Goal: Transaction & Acquisition: Purchase product/service

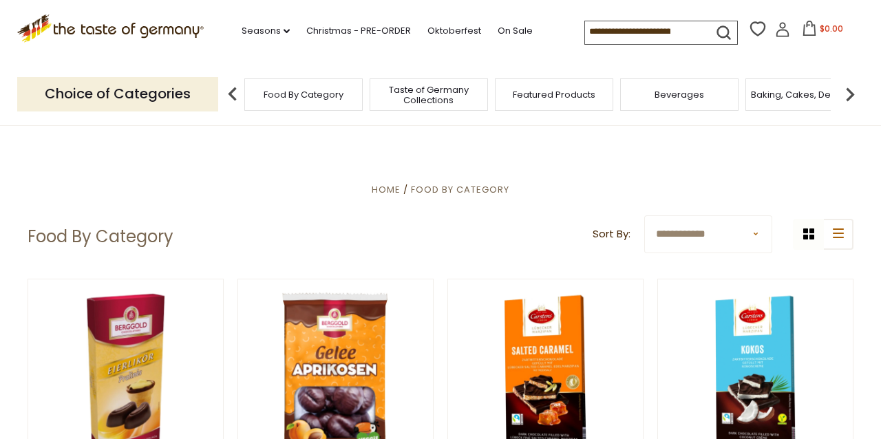
click at [851, 90] on img at bounding box center [850, 95] width 28 height 28
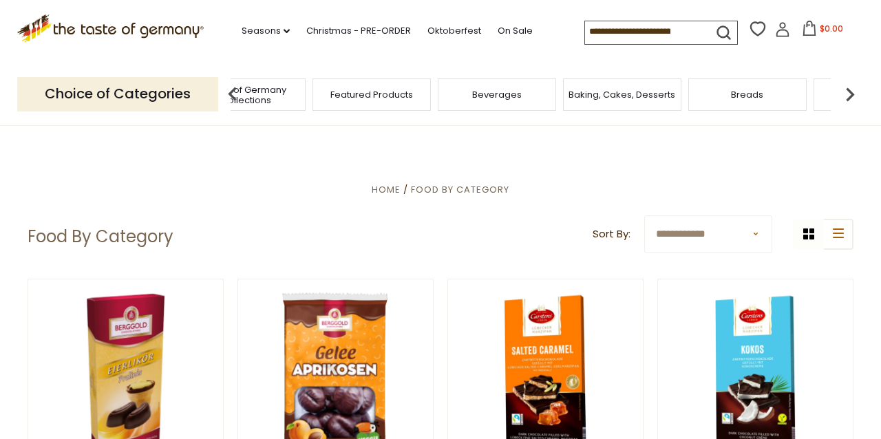
click at [851, 89] on img at bounding box center [850, 95] width 28 height 28
click at [690, 96] on span "Candy" at bounding box center [690, 94] width 30 height 10
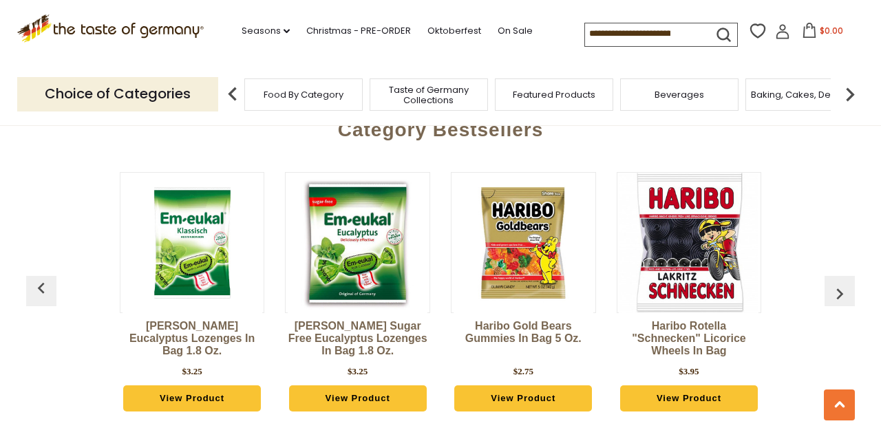
scroll to position [3678, 0]
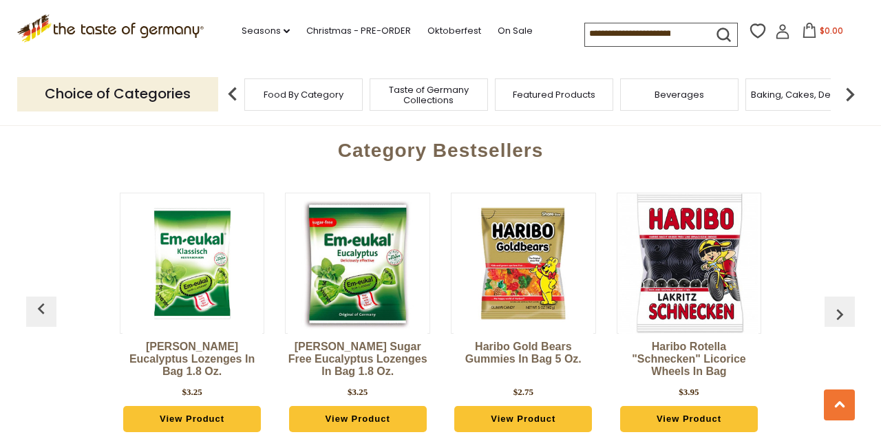
click at [840, 304] on img "button" at bounding box center [840, 315] width 22 height 22
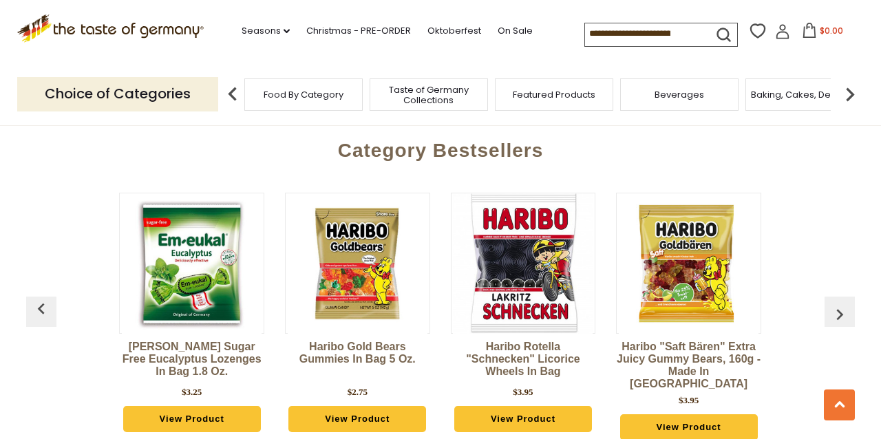
click at [840, 304] on img "button" at bounding box center [840, 315] width 22 height 22
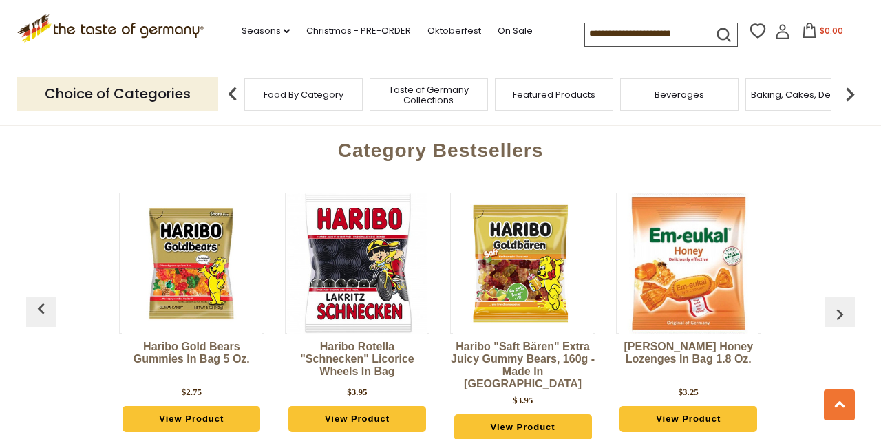
click at [840, 304] on img "button" at bounding box center [840, 315] width 22 height 22
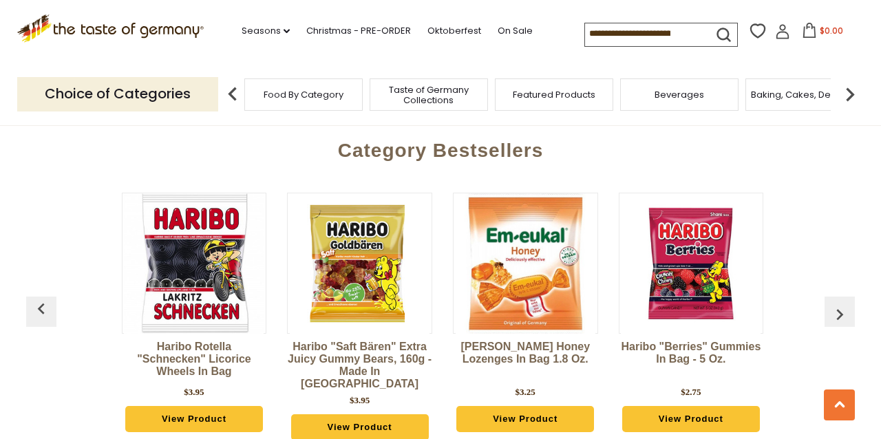
click at [840, 304] on img "button" at bounding box center [840, 315] width 22 height 22
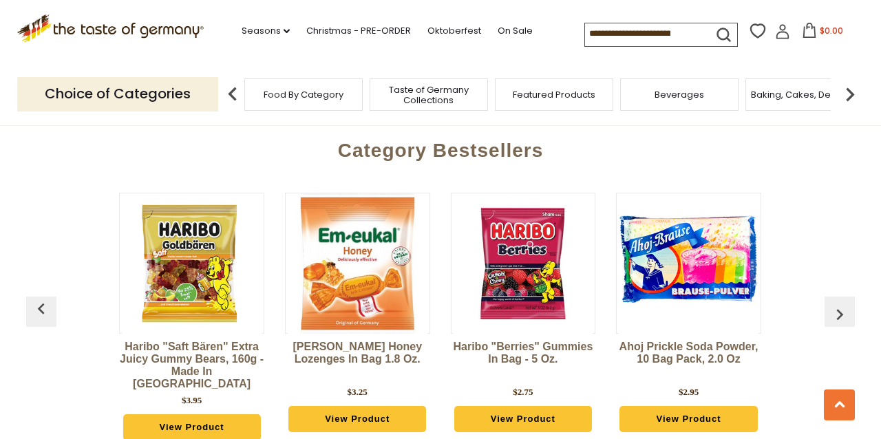
click at [840, 304] on img "button" at bounding box center [840, 315] width 22 height 22
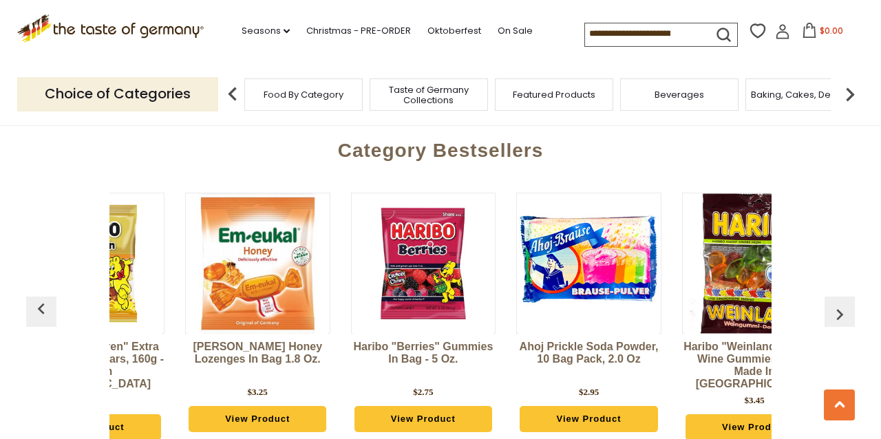
click at [840, 304] on img "button" at bounding box center [840, 315] width 22 height 22
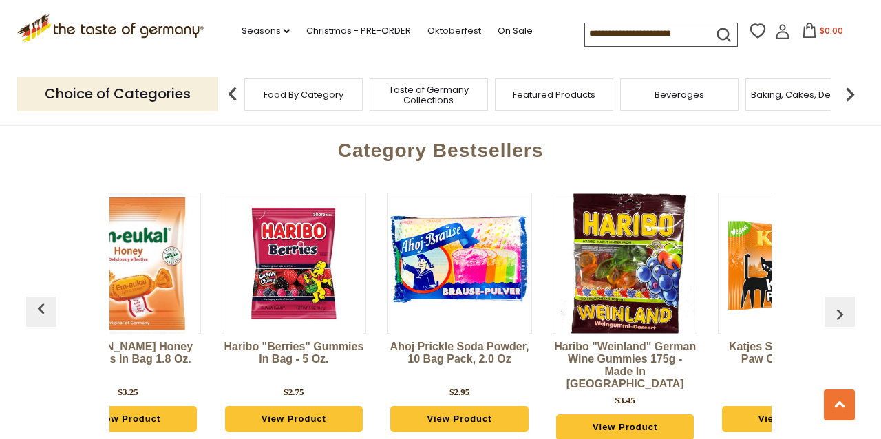
click at [840, 304] on img "button" at bounding box center [840, 315] width 22 height 22
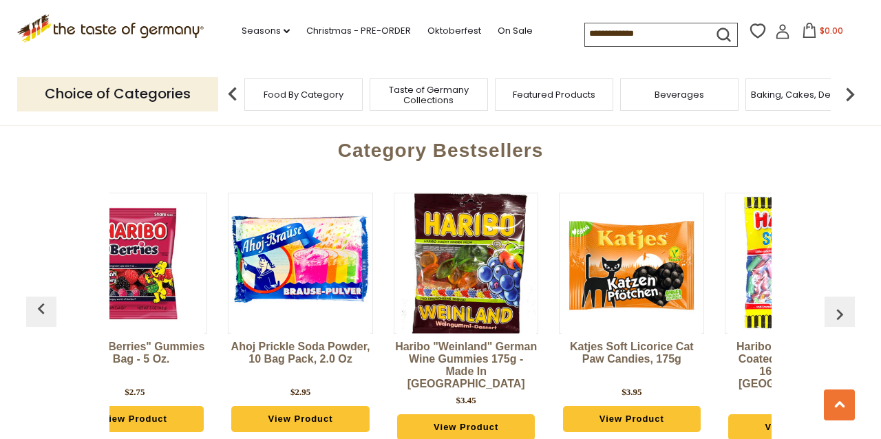
click at [840, 304] on img "button" at bounding box center [840, 315] width 22 height 22
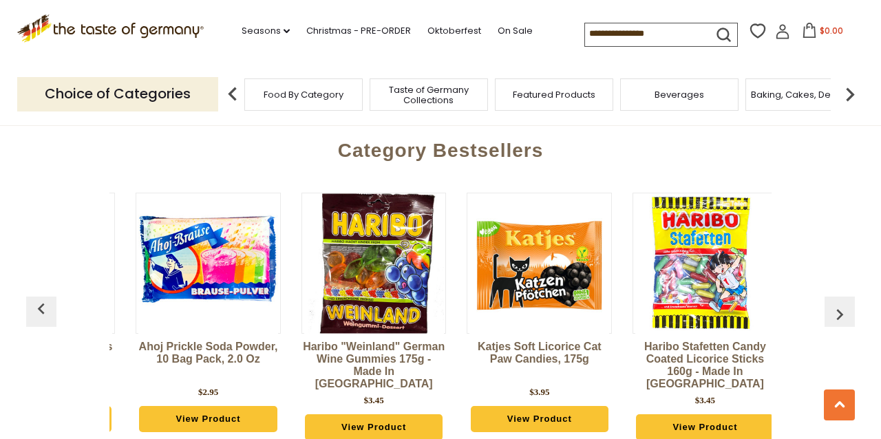
click at [840, 304] on img "button" at bounding box center [840, 315] width 22 height 22
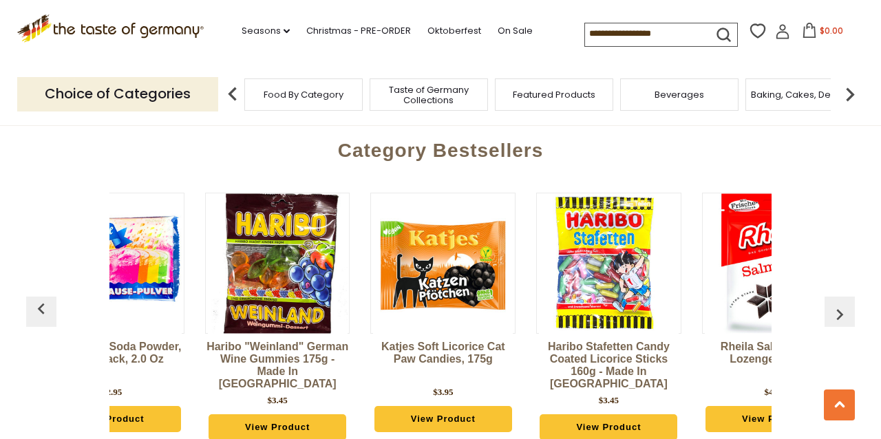
click at [840, 304] on img "button" at bounding box center [840, 315] width 22 height 22
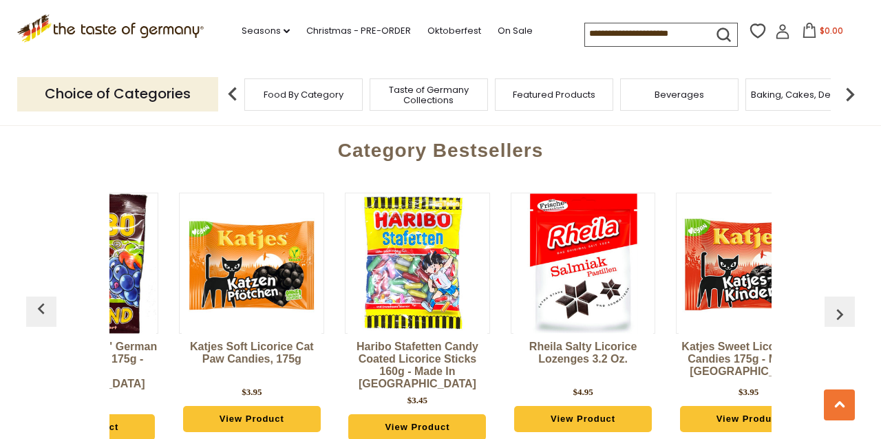
click at [840, 304] on img "button" at bounding box center [840, 315] width 22 height 22
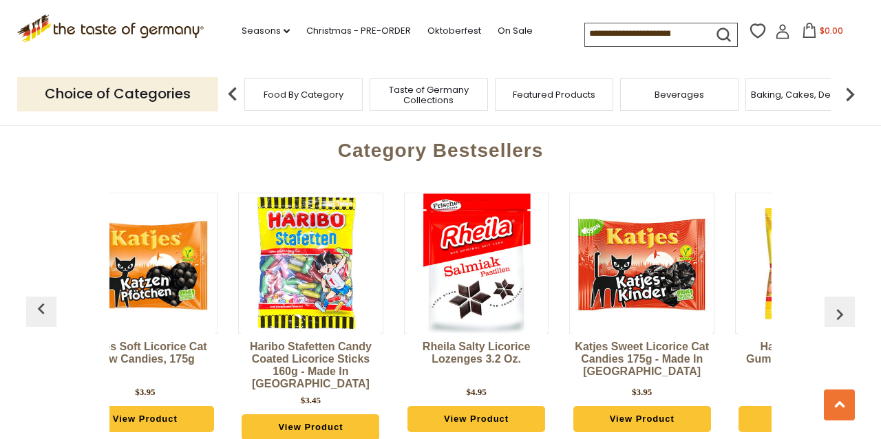
click at [840, 304] on img "button" at bounding box center [840, 315] width 22 height 22
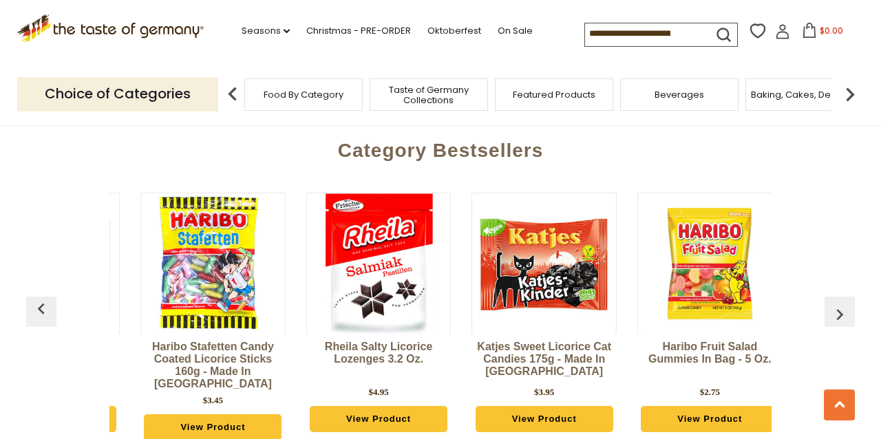
click at [840, 304] on img "button" at bounding box center [840, 315] width 22 height 22
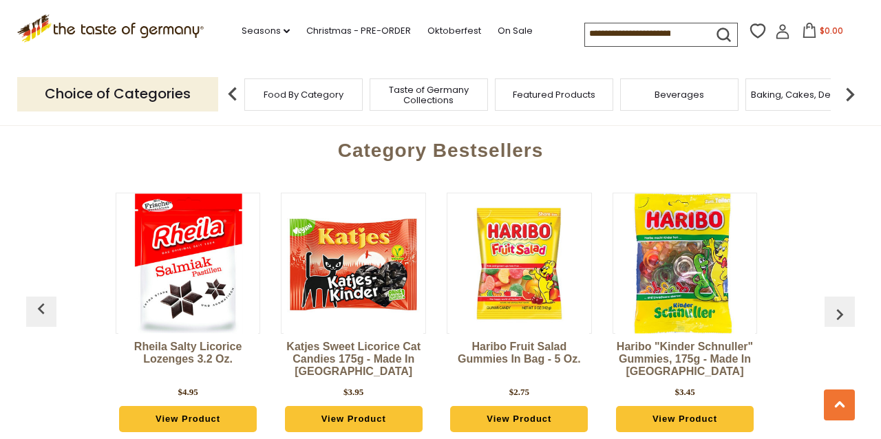
click at [838, 304] on img "button" at bounding box center [840, 315] width 22 height 22
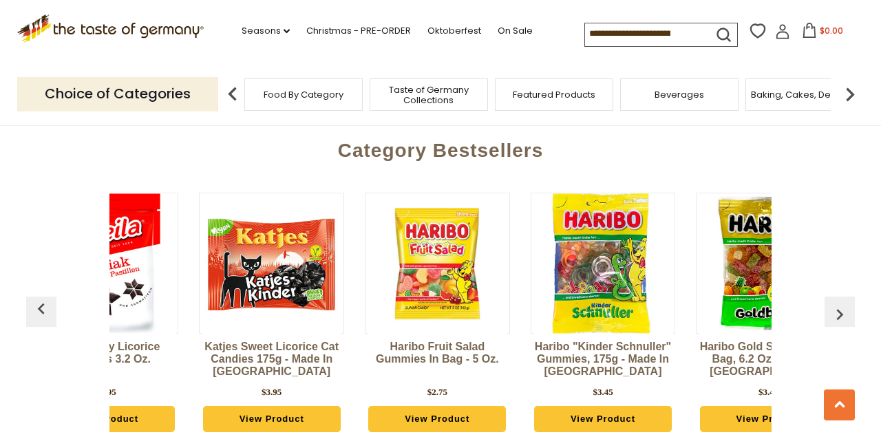
click at [838, 304] on img "button" at bounding box center [840, 315] width 22 height 22
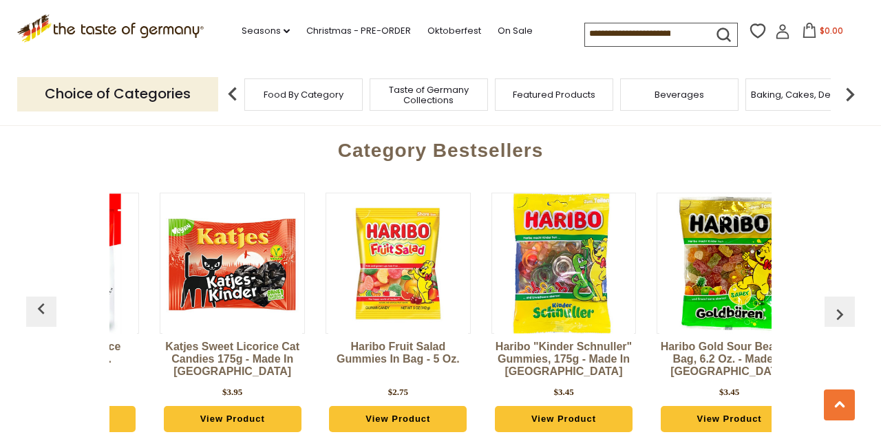
click at [838, 304] on img "button" at bounding box center [840, 315] width 22 height 22
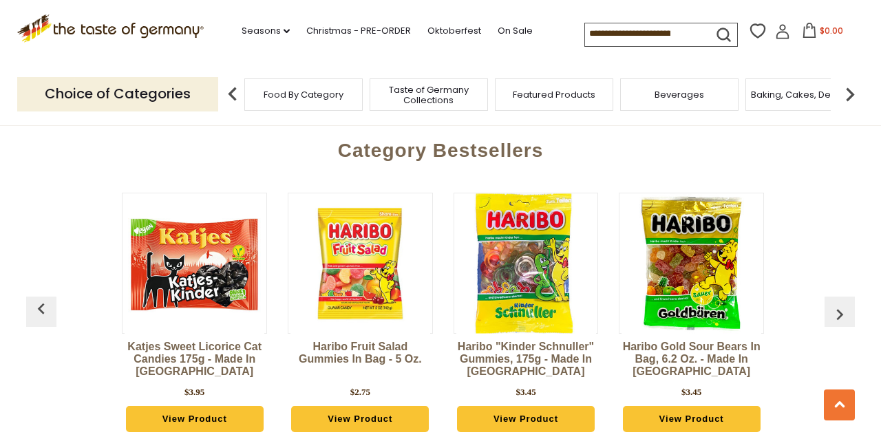
scroll to position [0, 1988]
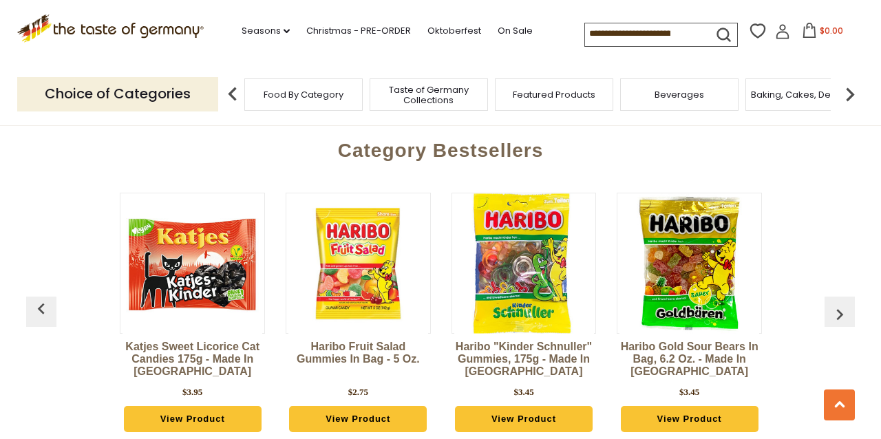
click at [838, 304] on img "button" at bounding box center [840, 315] width 22 height 22
click at [847, 92] on img at bounding box center [850, 95] width 28 height 28
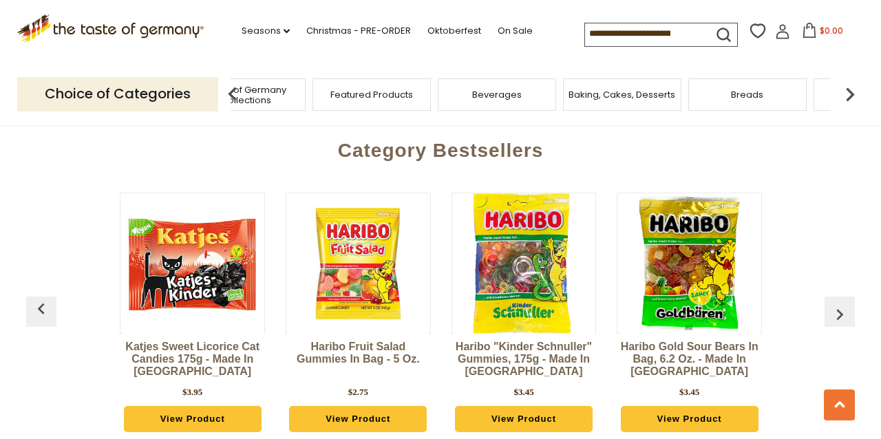
click at [847, 92] on img at bounding box center [850, 95] width 28 height 28
click at [851, 90] on img at bounding box center [850, 95] width 28 height 28
click at [623, 94] on span "Chocolate & Marzipan" at bounding box center [644, 94] width 100 height 10
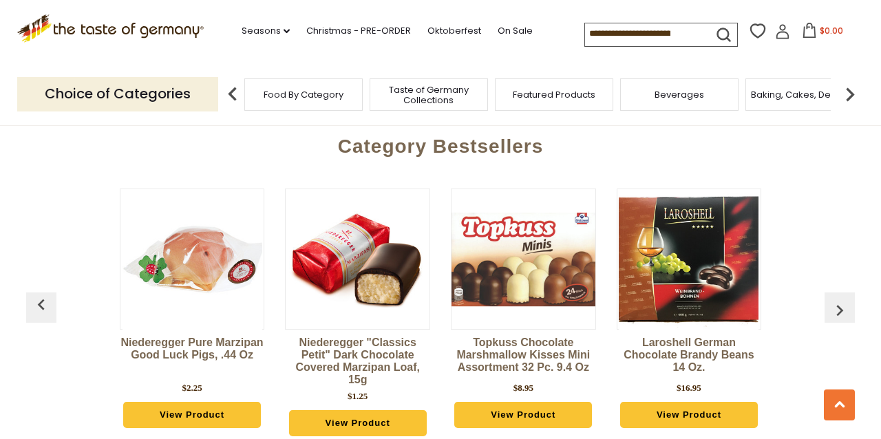
scroll to position [3668, 0]
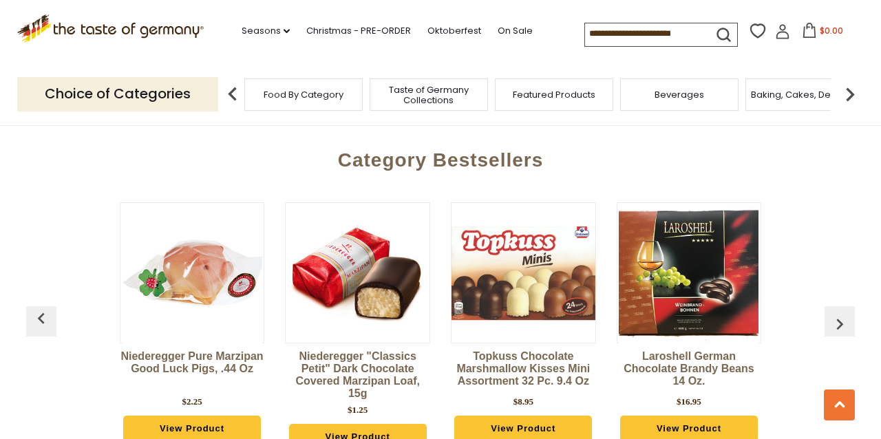
click at [836, 313] on img "button" at bounding box center [840, 324] width 22 height 22
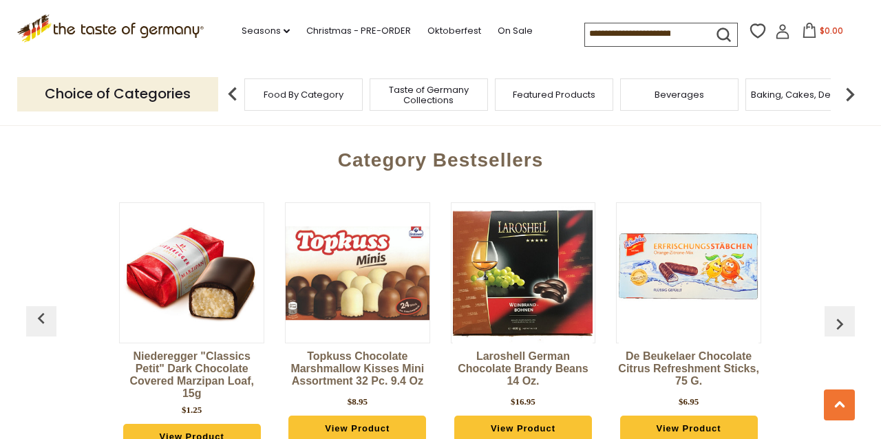
click at [836, 313] on img "button" at bounding box center [840, 324] width 22 height 22
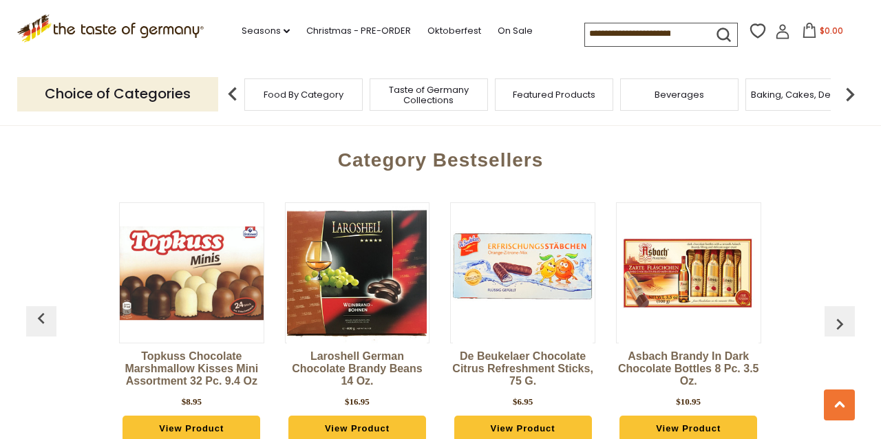
click at [836, 313] on img "button" at bounding box center [840, 324] width 22 height 22
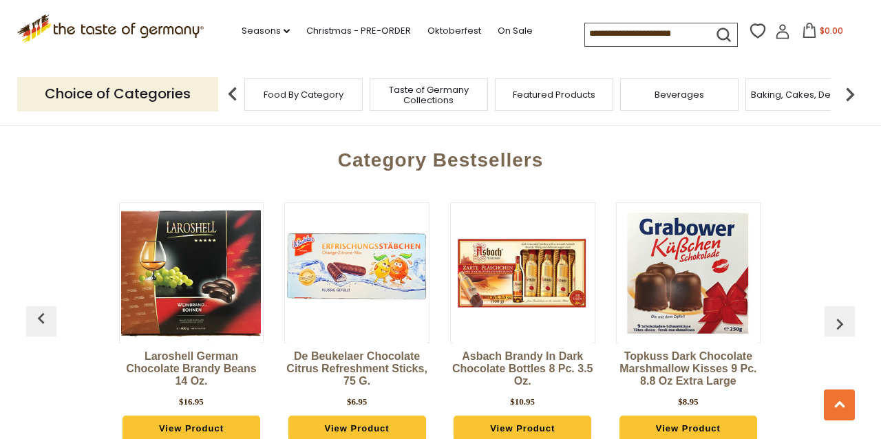
click at [836, 313] on img "button" at bounding box center [840, 324] width 22 height 22
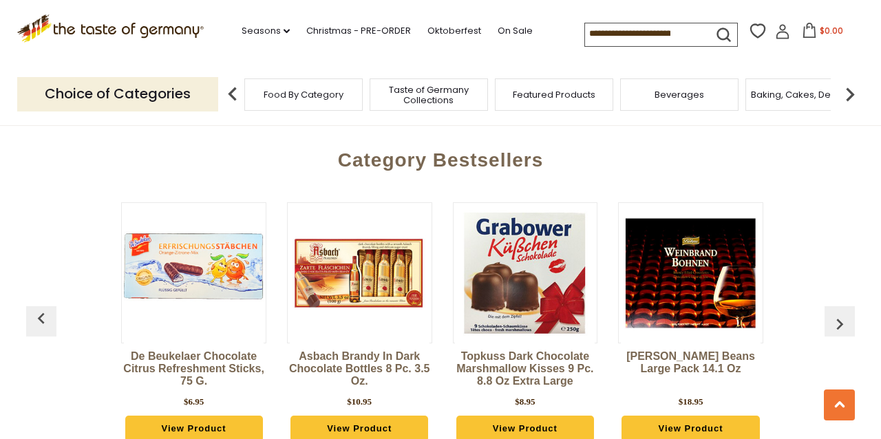
click at [836, 313] on img "button" at bounding box center [840, 324] width 22 height 22
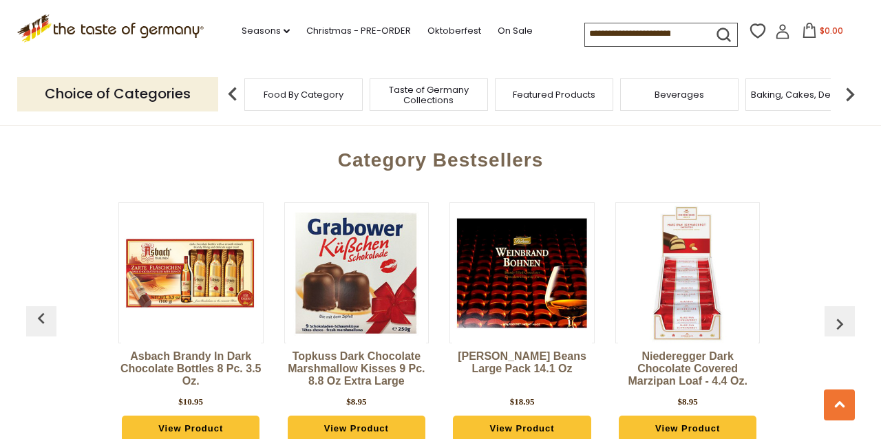
click at [836, 313] on img "button" at bounding box center [840, 324] width 22 height 22
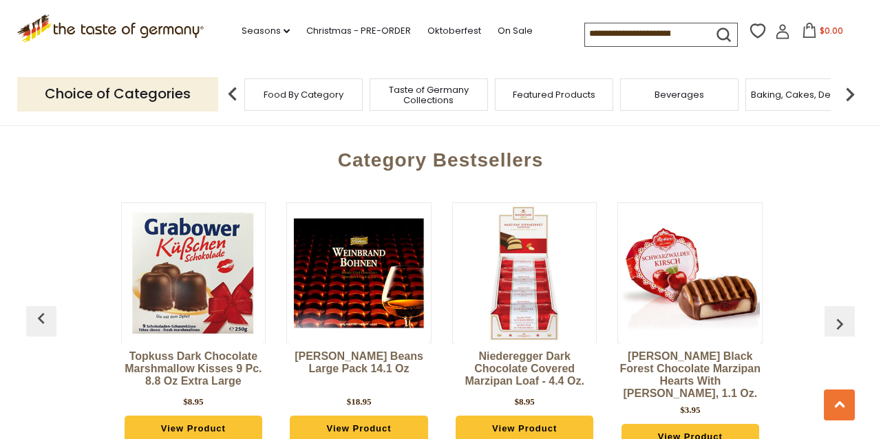
scroll to position [0, 995]
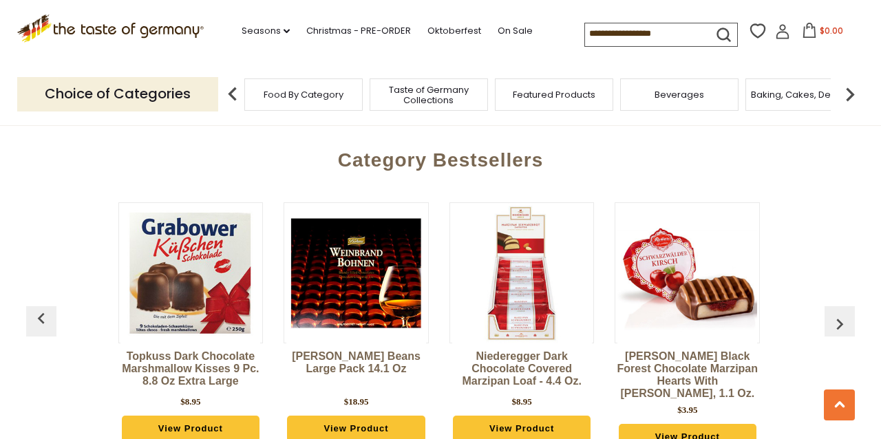
click at [836, 313] on img "button" at bounding box center [840, 324] width 22 height 22
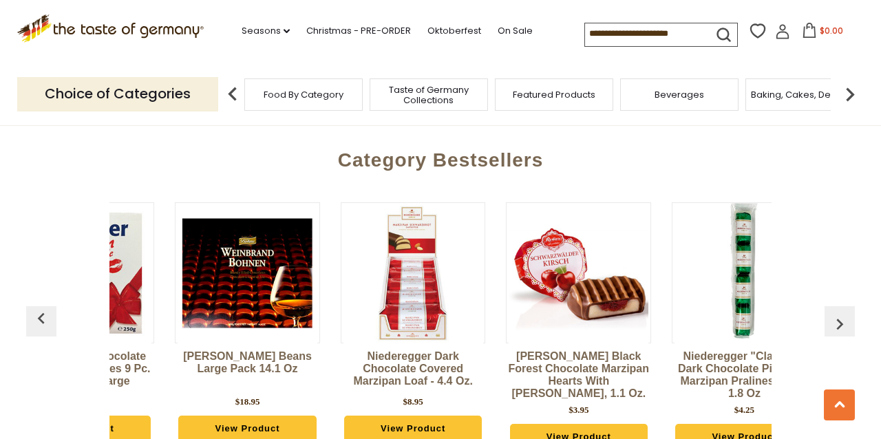
scroll to position [0, 1161]
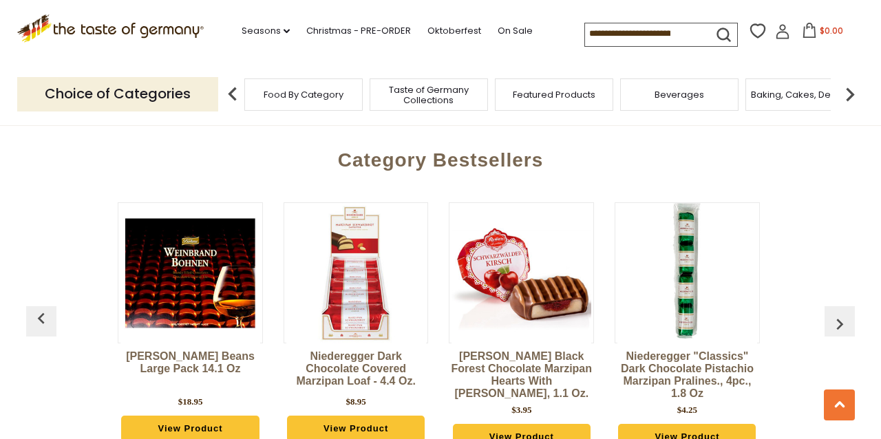
click at [836, 313] on img "button" at bounding box center [840, 324] width 22 height 22
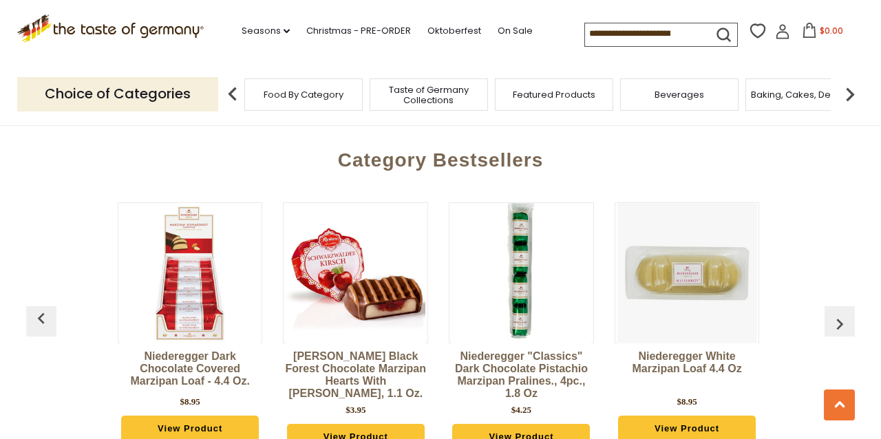
click at [836, 313] on img "button" at bounding box center [840, 324] width 22 height 22
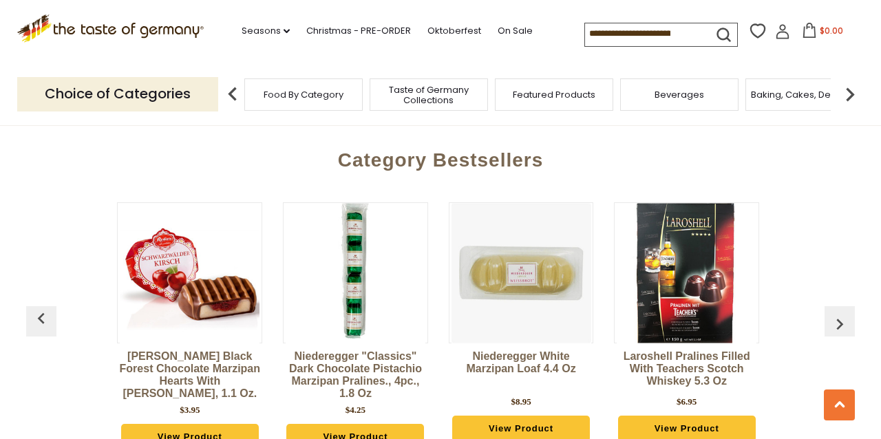
click at [836, 313] on img "button" at bounding box center [840, 324] width 22 height 22
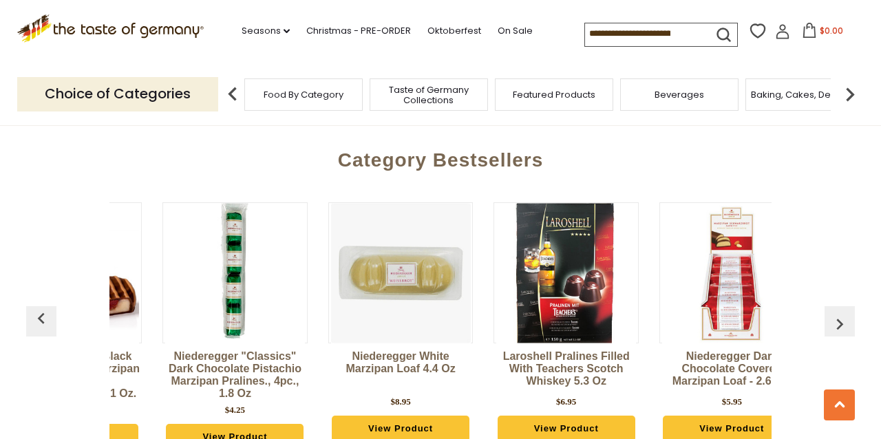
scroll to position [0, 1659]
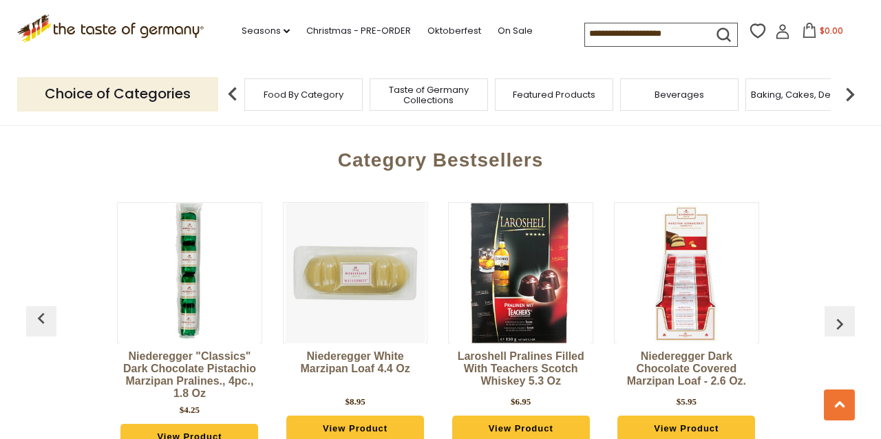
click at [836, 313] on img "button" at bounding box center [840, 324] width 22 height 22
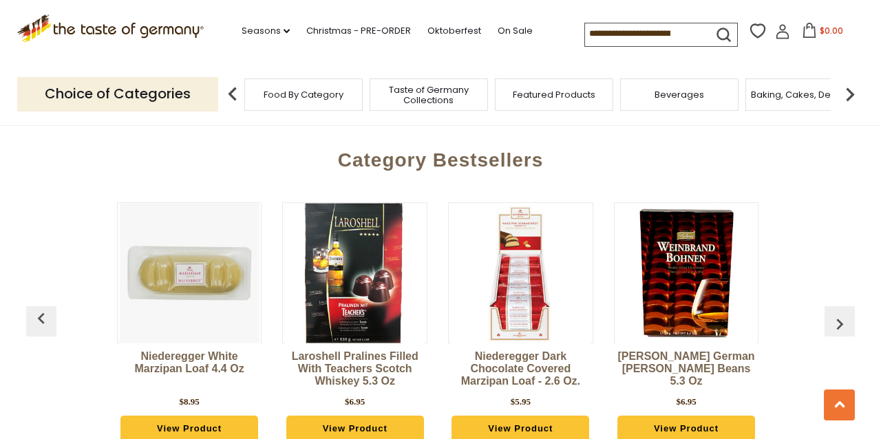
click at [836, 313] on img "button" at bounding box center [840, 324] width 22 height 22
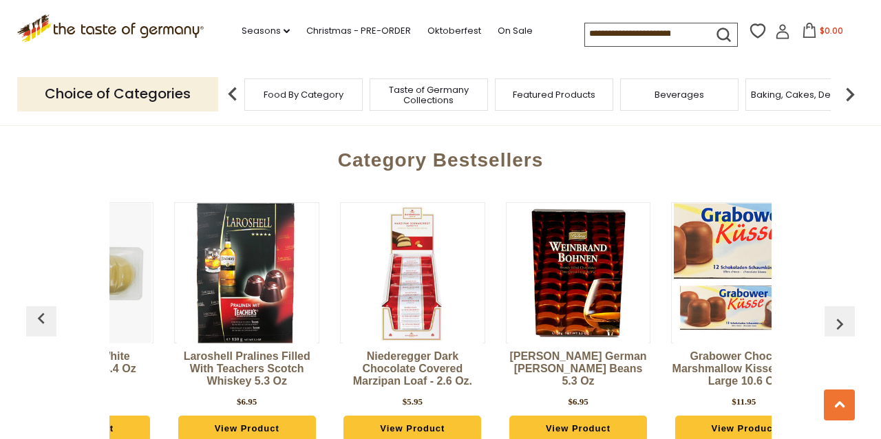
scroll to position [0, 1988]
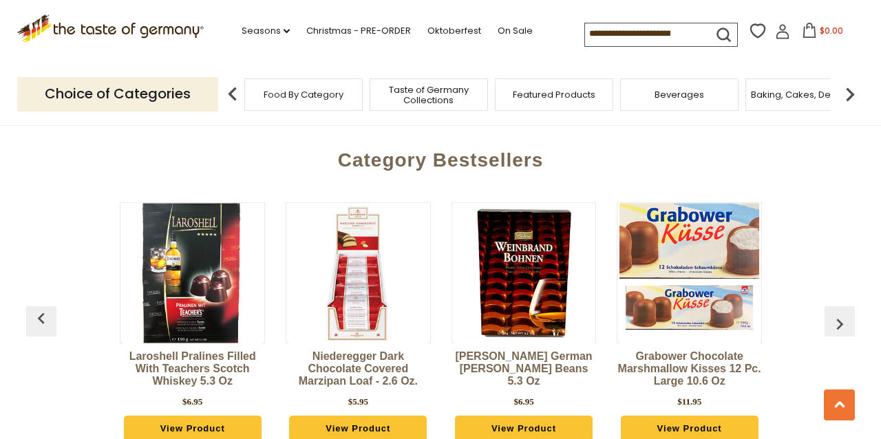
click at [836, 313] on img "button" at bounding box center [840, 324] width 22 height 22
click at [42, 308] on img "button" at bounding box center [41, 319] width 22 height 22
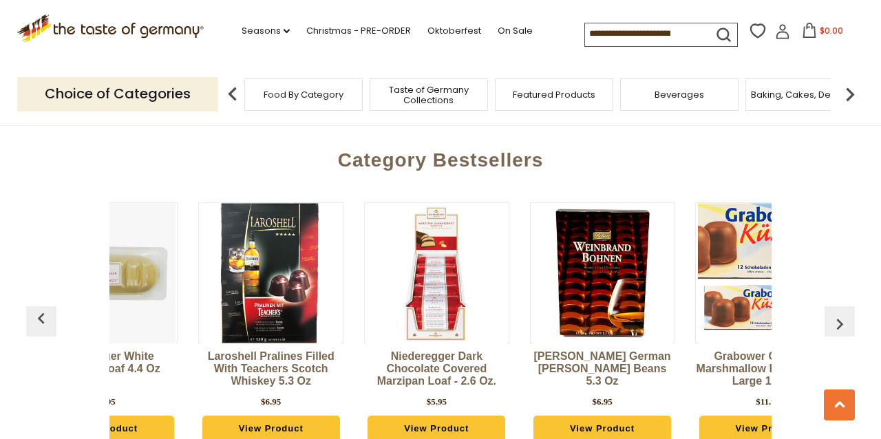
click at [42, 308] on img "button" at bounding box center [41, 319] width 22 height 22
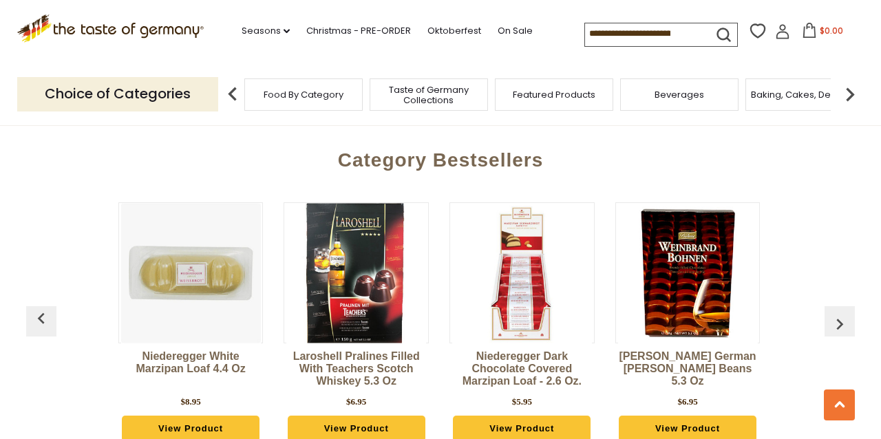
click at [42, 308] on img "button" at bounding box center [41, 319] width 22 height 22
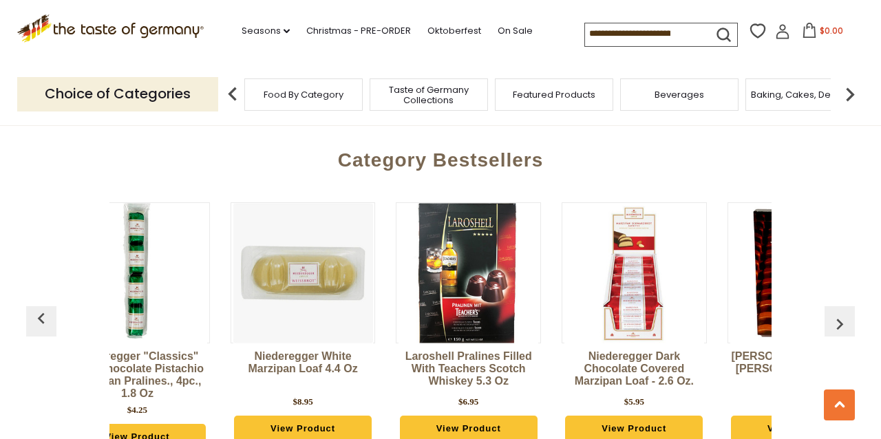
click at [42, 308] on img "button" at bounding box center [41, 319] width 22 height 22
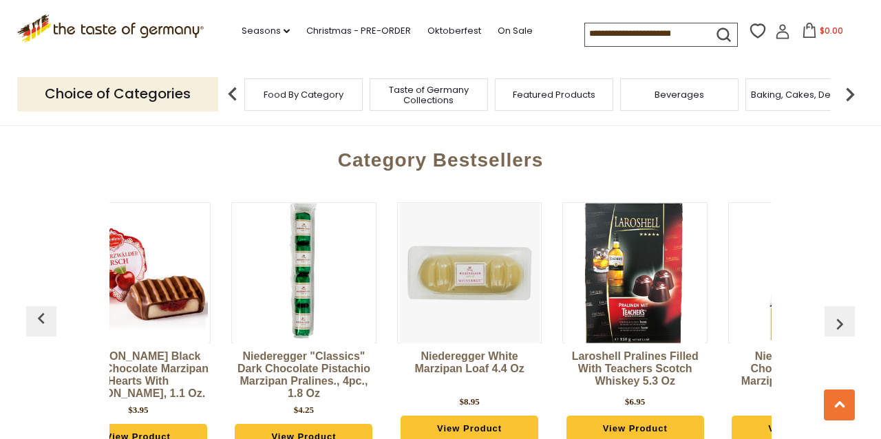
click at [42, 308] on img "button" at bounding box center [41, 319] width 22 height 22
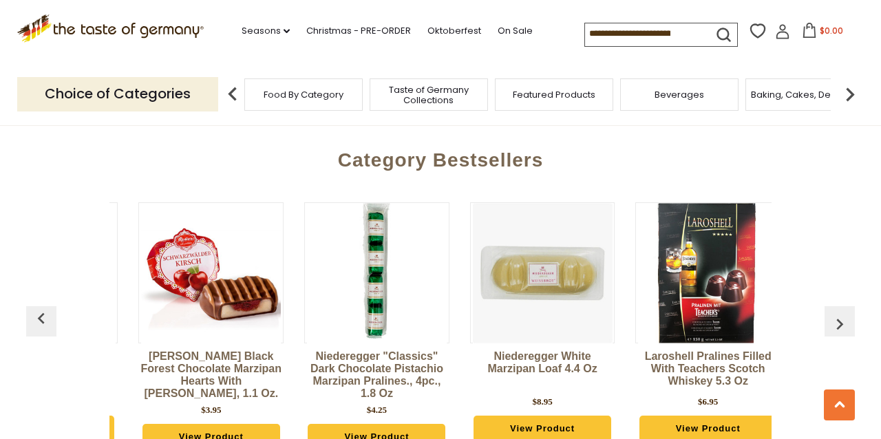
click at [42, 308] on img "button" at bounding box center [41, 319] width 22 height 22
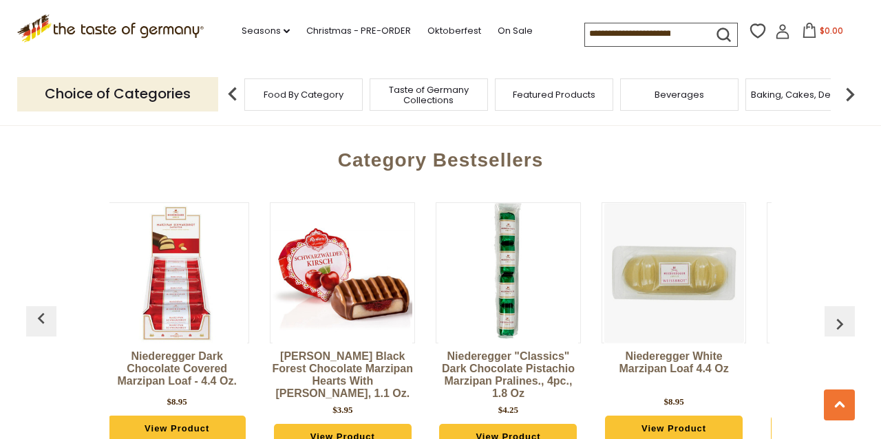
click at [42, 308] on img "button" at bounding box center [41, 319] width 22 height 22
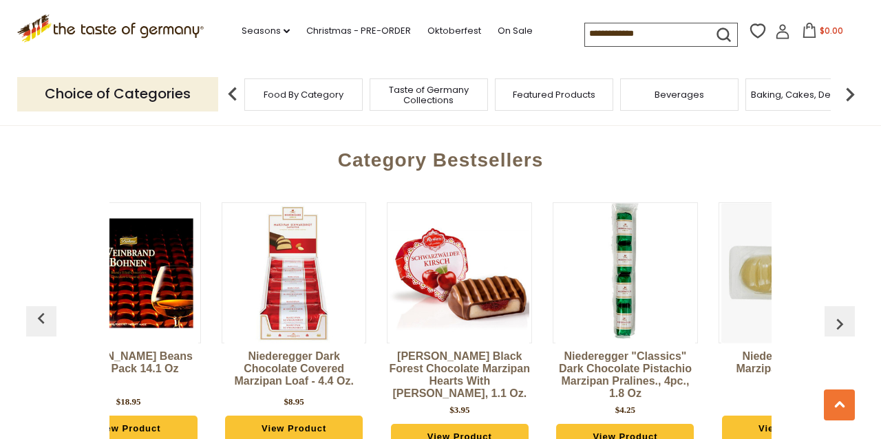
click at [42, 308] on img "button" at bounding box center [41, 319] width 22 height 22
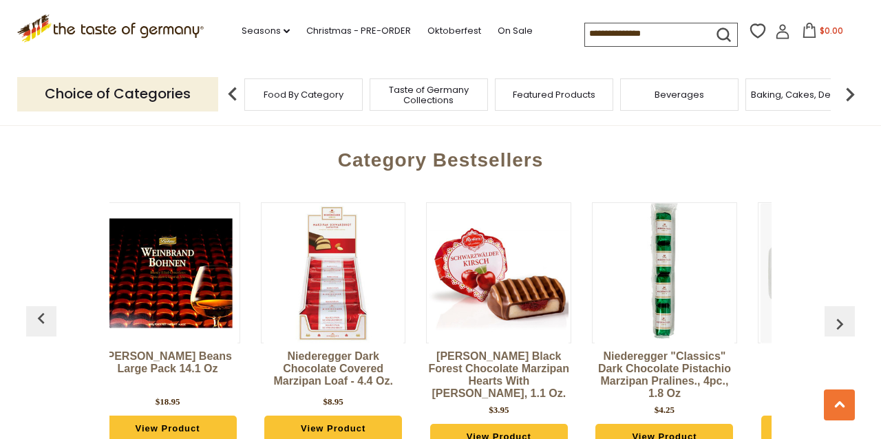
click at [42, 308] on img "button" at bounding box center [41, 319] width 22 height 22
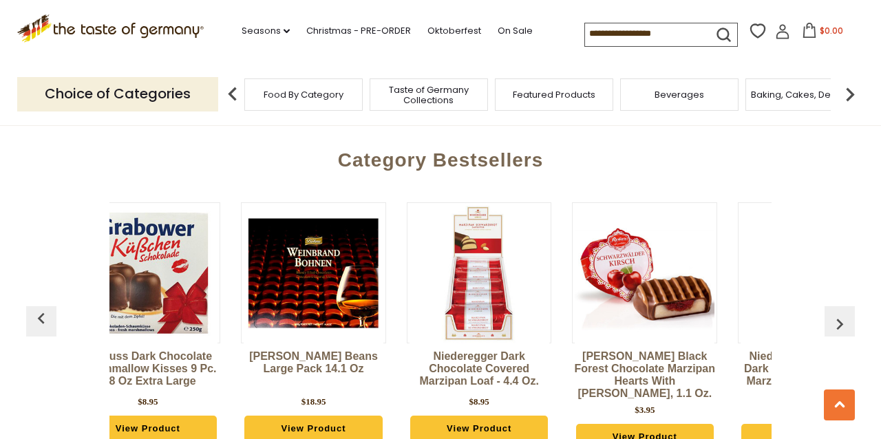
click at [42, 308] on img "button" at bounding box center [41, 319] width 22 height 22
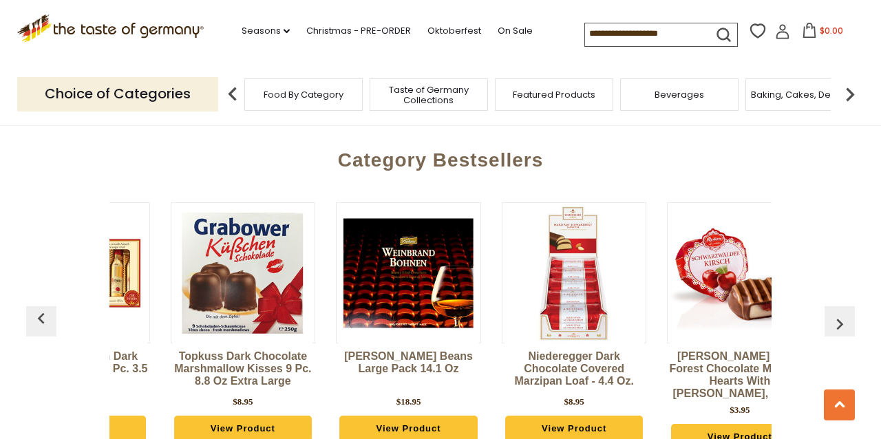
click at [42, 308] on img "button" at bounding box center [41, 319] width 22 height 22
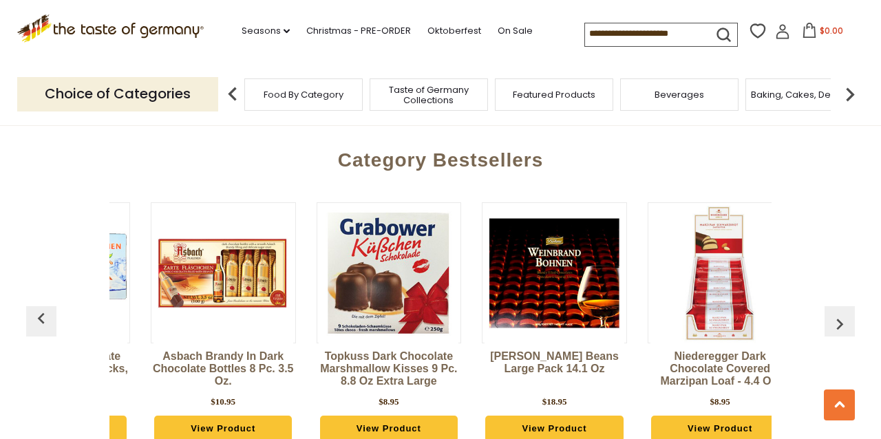
click at [42, 308] on img "button" at bounding box center [41, 319] width 22 height 22
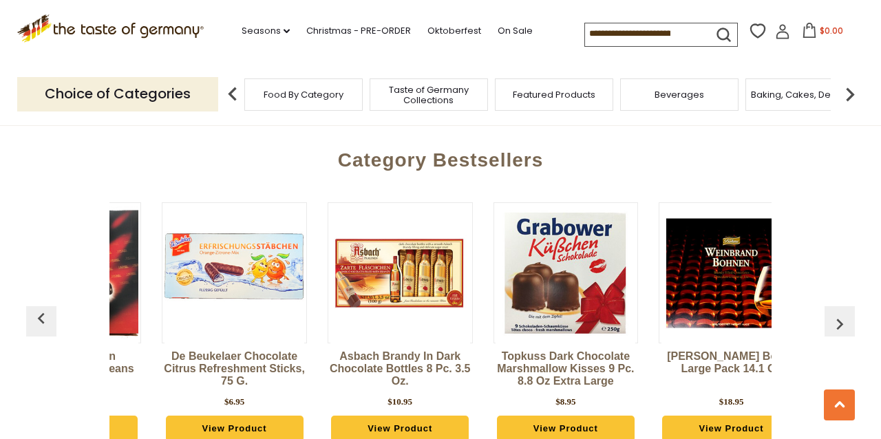
click at [42, 308] on img "button" at bounding box center [41, 319] width 22 height 22
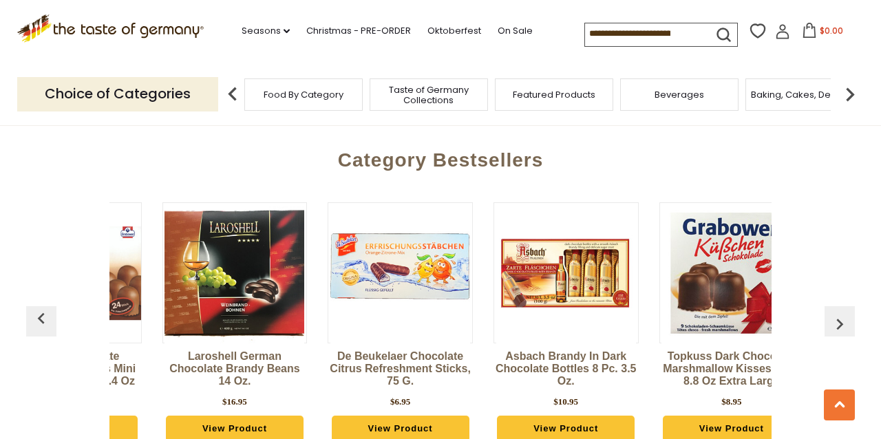
click at [42, 308] on img "button" at bounding box center [41, 319] width 22 height 22
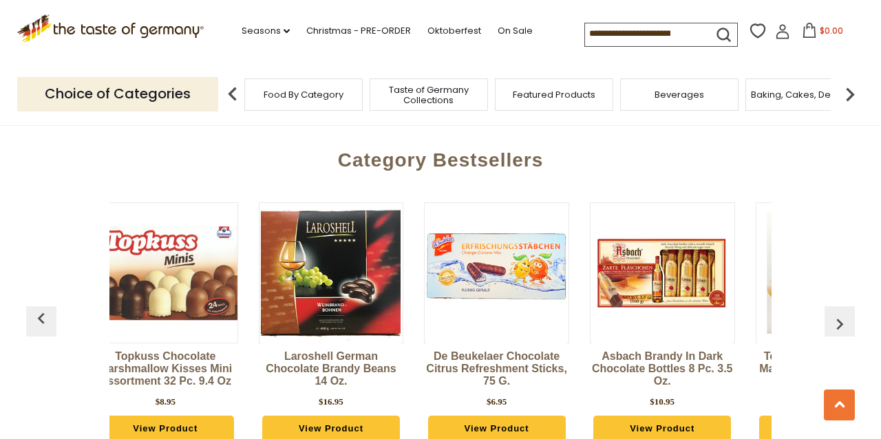
click at [42, 308] on img "button" at bounding box center [41, 319] width 22 height 22
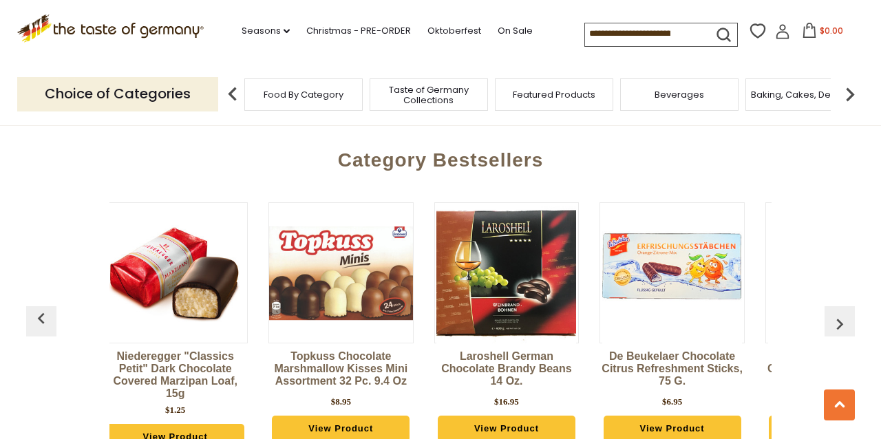
click at [42, 308] on img "button" at bounding box center [41, 319] width 22 height 22
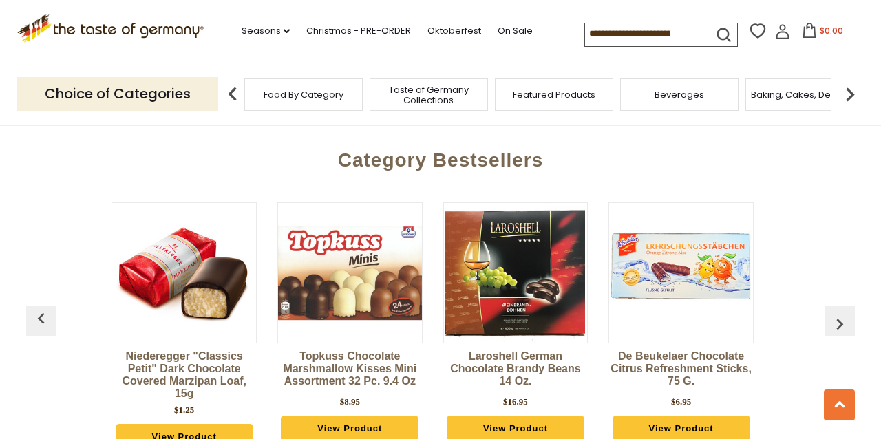
scroll to position [0, 54]
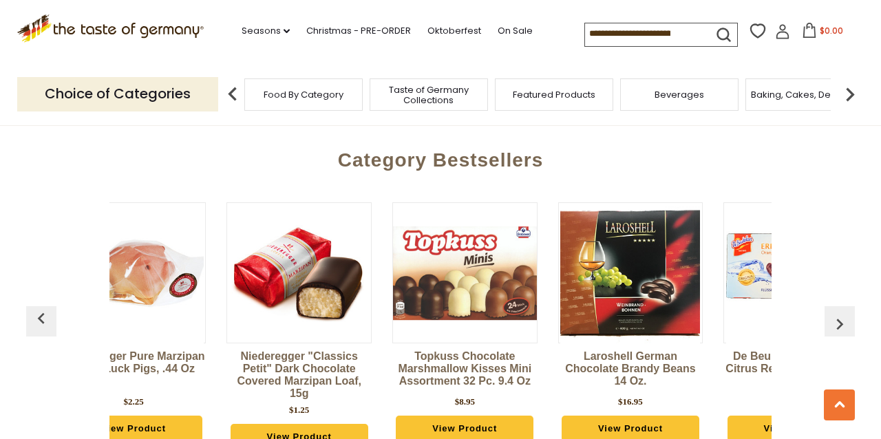
click at [42, 308] on img "button" at bounding box center [41, 319] width 22 height 22
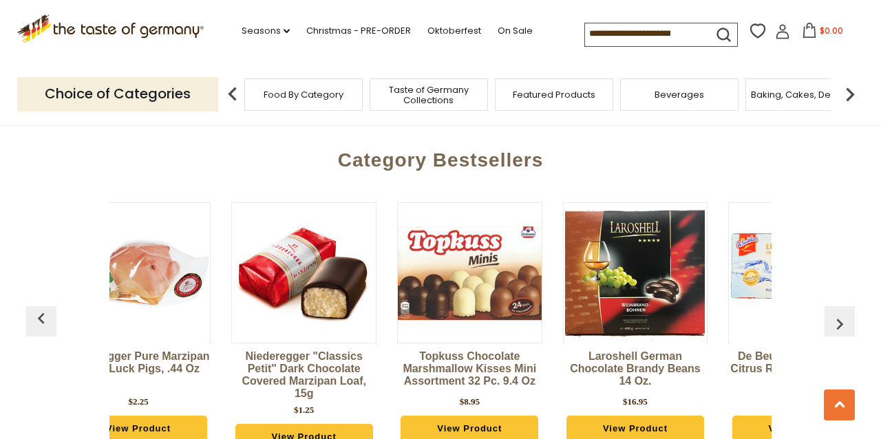
scroll to position [0, 0]
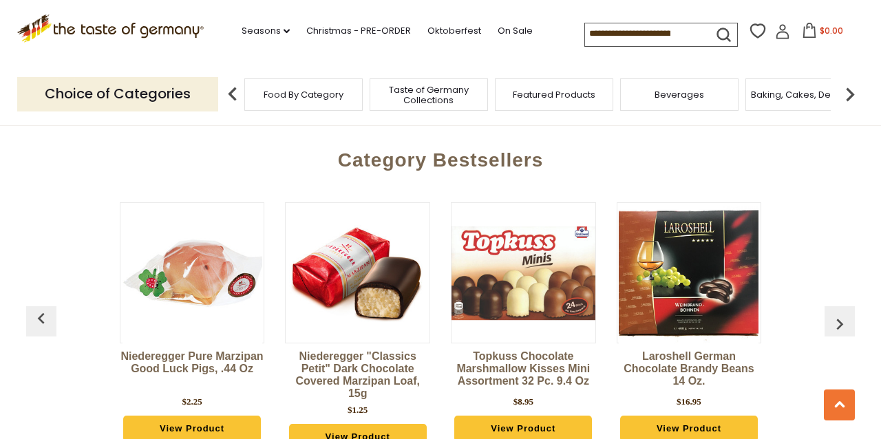
click at [42, 308] on img "button" at bounding box center [41, 319] width 22 height 22
click at [679, 33] on input at bounding box center [643, 32] width 116 height 19
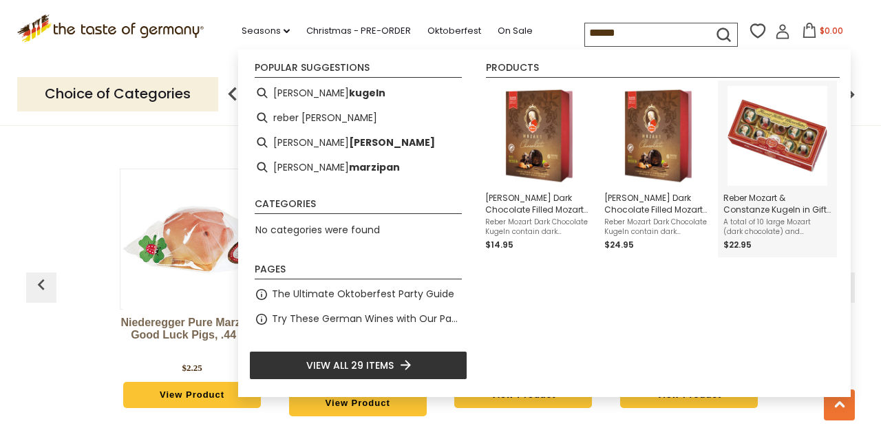
scroll to position [3681, 0]
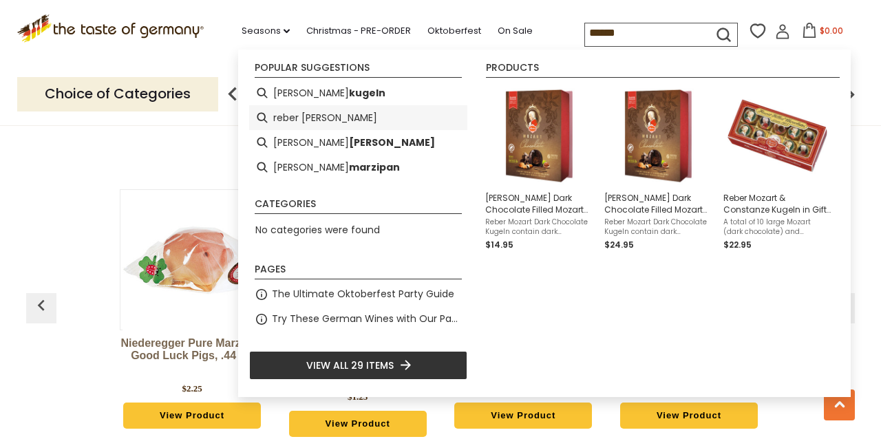
click at [323, 116] on li "reber [PERSON_NAME]" at bounding box center [358, 117] width 218 height 25
type input "**********"
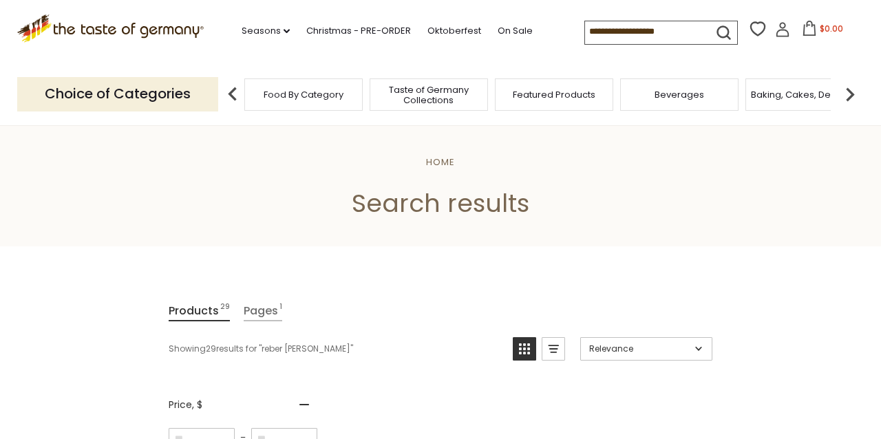
type input "**********"
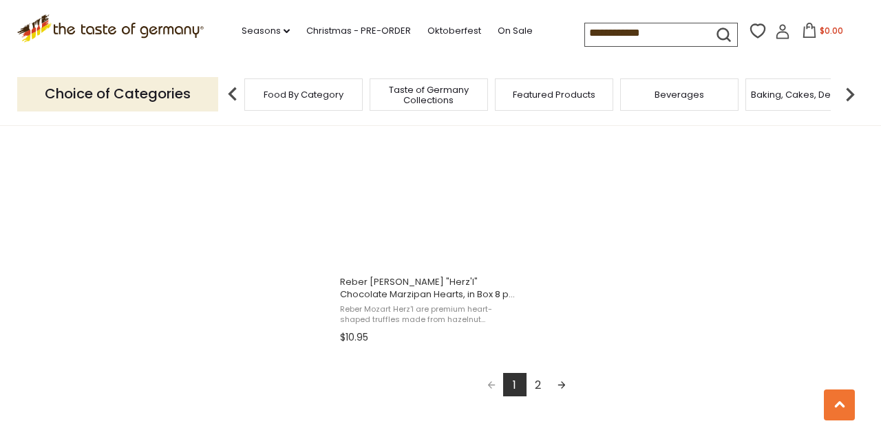
scroll to position [2431, 0]
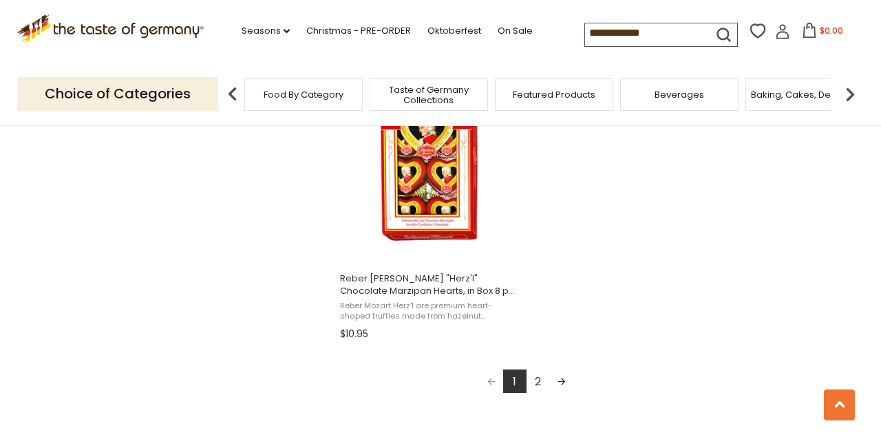
click at [539, 378] on link "2" at bounding box center [538, 381] width 23 height 23
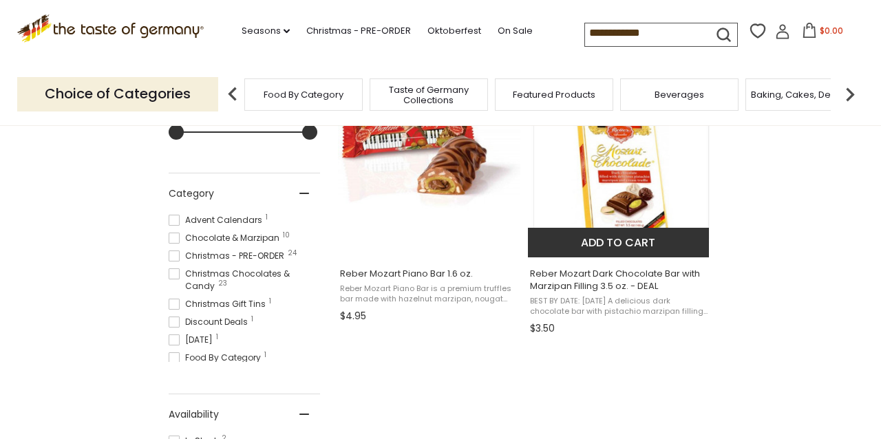
scroll to position [330, 0]
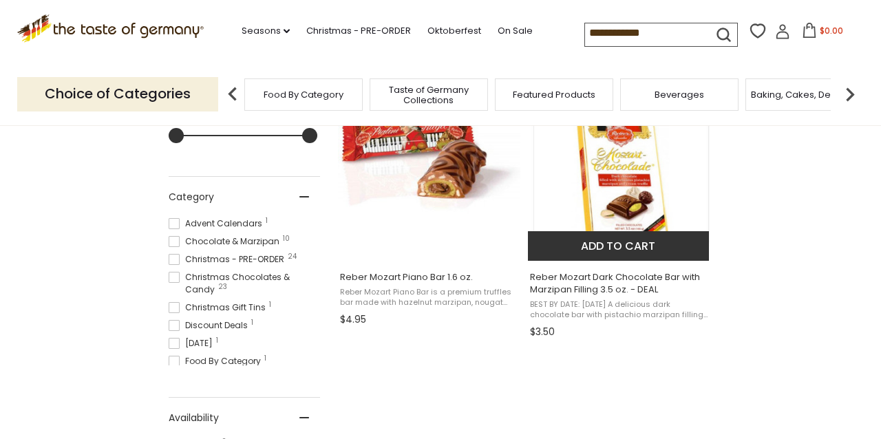
click at [634, 244] on button "Add to cart" at bounding box center [618, 246] width 181 height 30
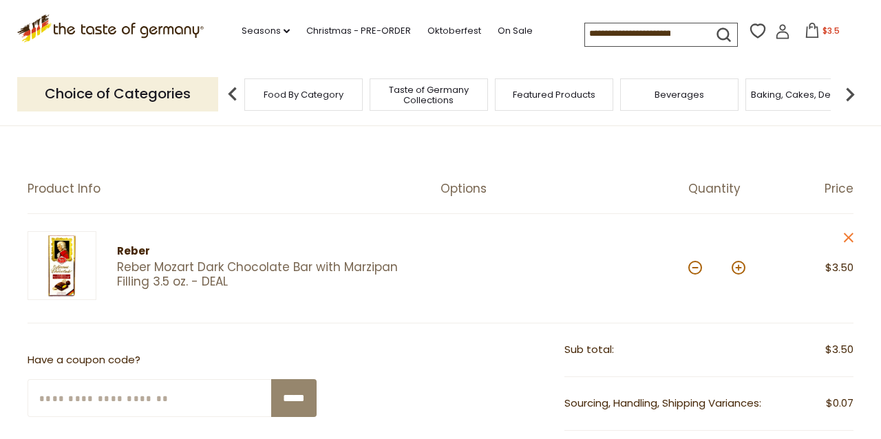
scroll to position [79, 0]
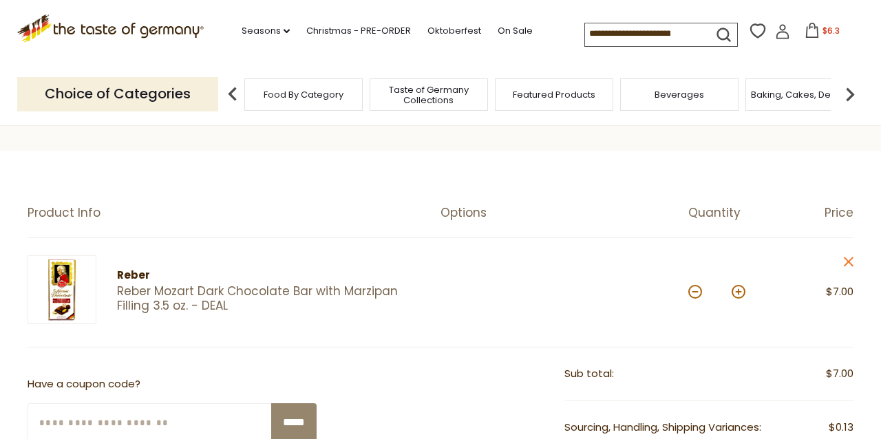
scroll to position [79, 0]
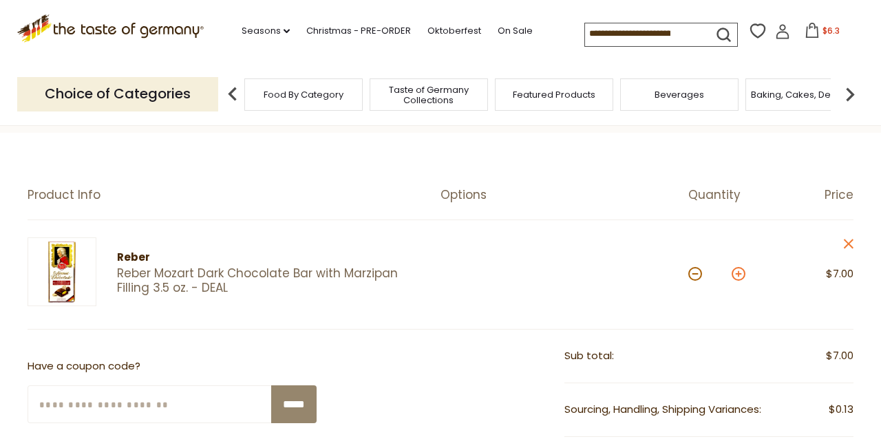
click at [739, 273] on button at bounding box center [739, 274] width 14 height 14
type input "*"
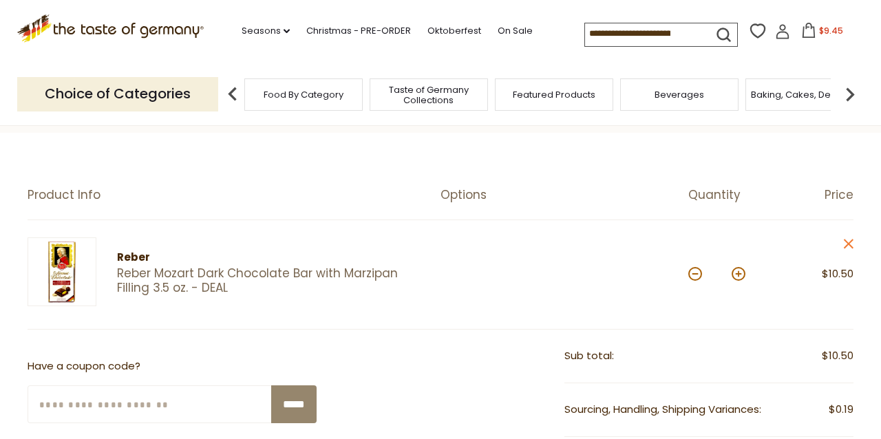
click at [736, 275] on button at bounding box center [739, 274] width 14 height 14
type input "*"
click at [736, 272] on button at bounding box center [739, 274] width 14 height 14
type input "*"
click at [740, 275] on button at bounding box center [739, 274] width 14 height 14
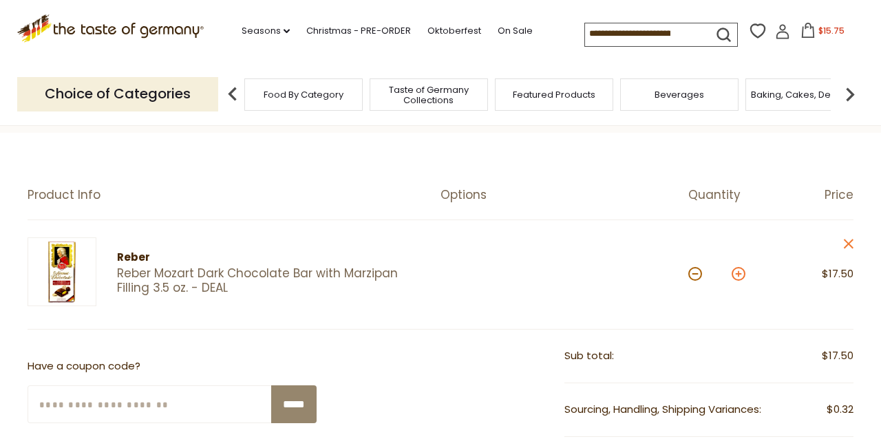
click at [740, 275] on button at bounding box center [739, 274] width 14 height 14
type input "*"
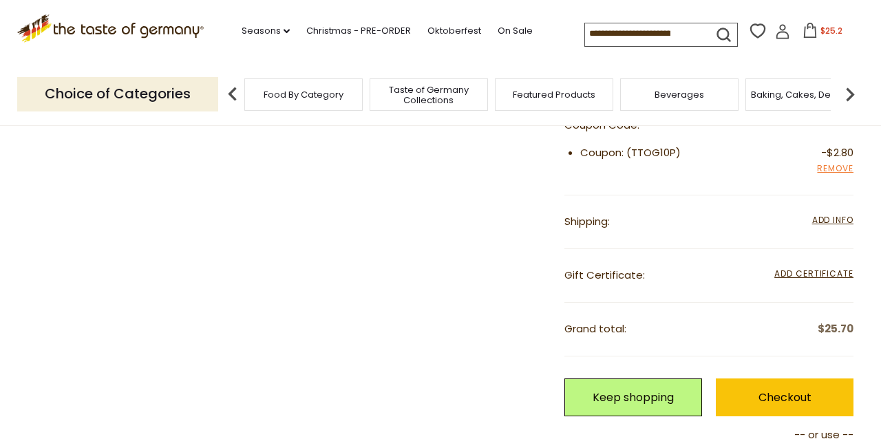
scroll to position [393, 0]
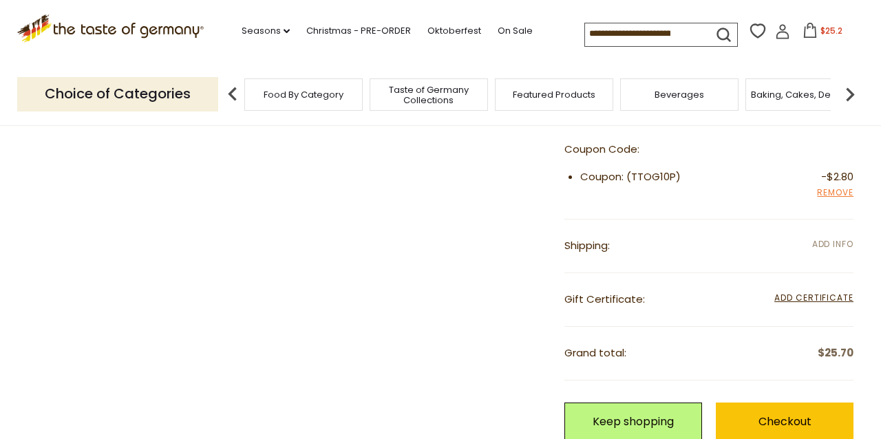
click at [840, 243] on span "Add Info" at bounding box center [832, 244] width 41 height 12
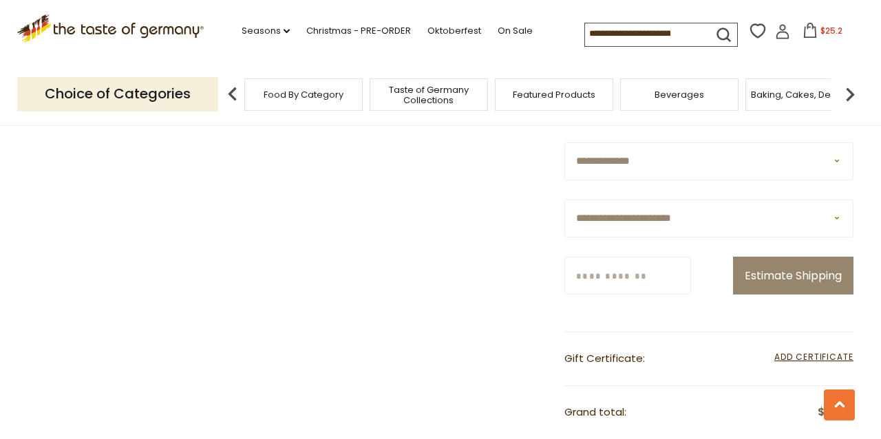
scroll to position [533, 0]
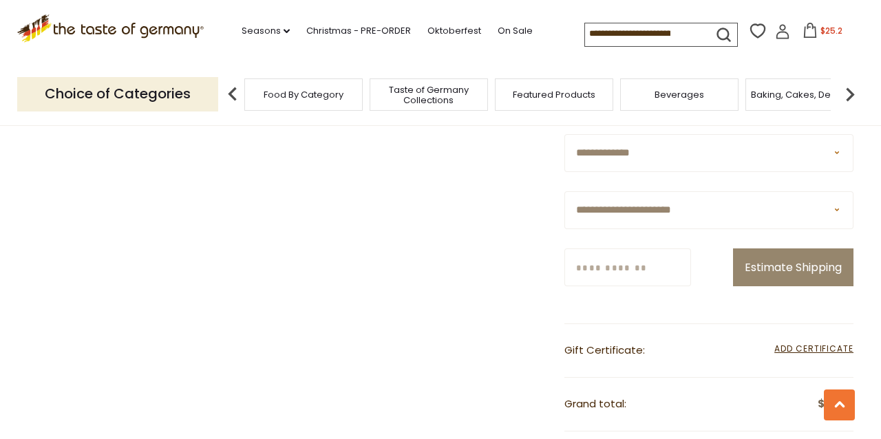
click at [836, 208] on select "**********" at bounding box center [708, 210] width 289 height 38
select select "*"
click at [639, 267] on input "Zip/Postcode" at bounding box center [627, 267] width 127 height 38
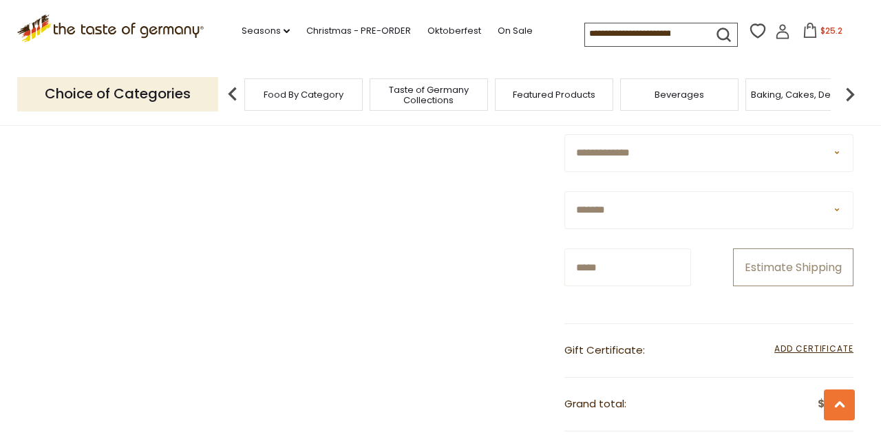
type input "*****"
click at [776, 267] on button "Estimate Shipping" at bounding box center [793, 267] width 120 height 38
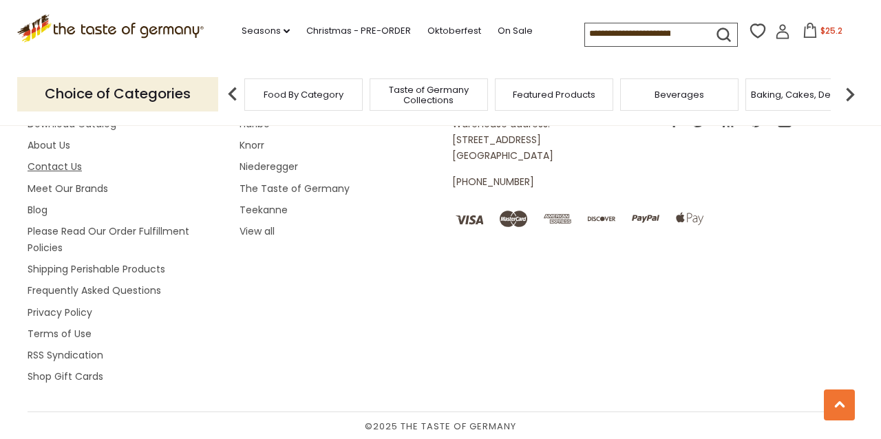
scroll to position [2135, 0]
click at [71, 167] on link "Contact Us" at bounding box center [55, 165] width 54 height 14
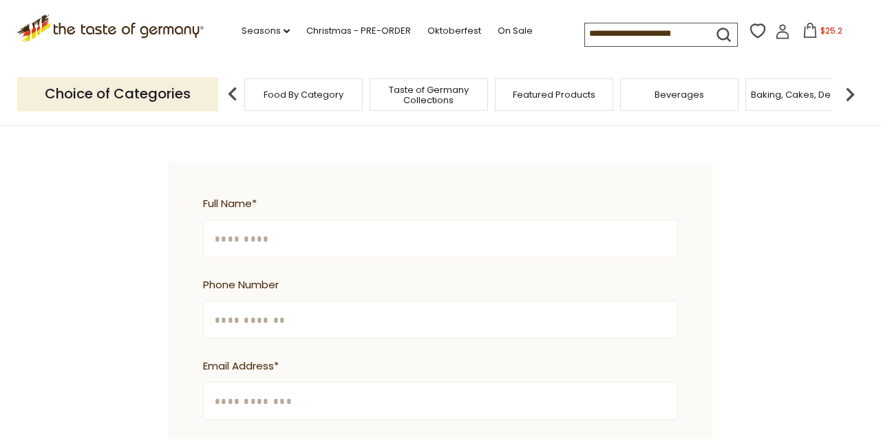
click at [256, 226] on input "Full Name *" at bounding box center [440, 239] width 475 height 38
type input "**********"
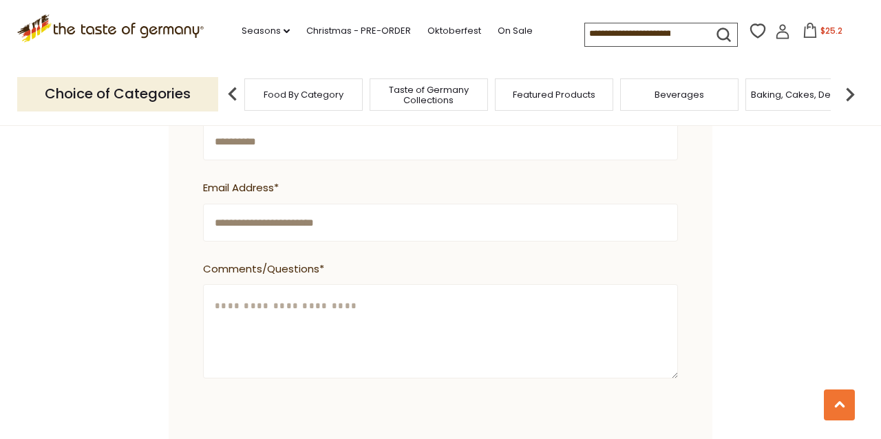
scroll to position [586, 0]
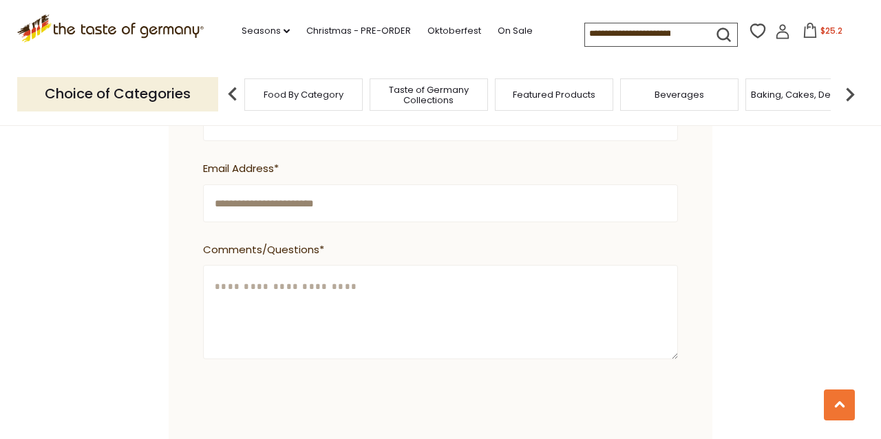
click at [233, 273] on textarea "Comments/Questions *" at bounding box center [440, 312] width 475 height 94
type textarea "**********"
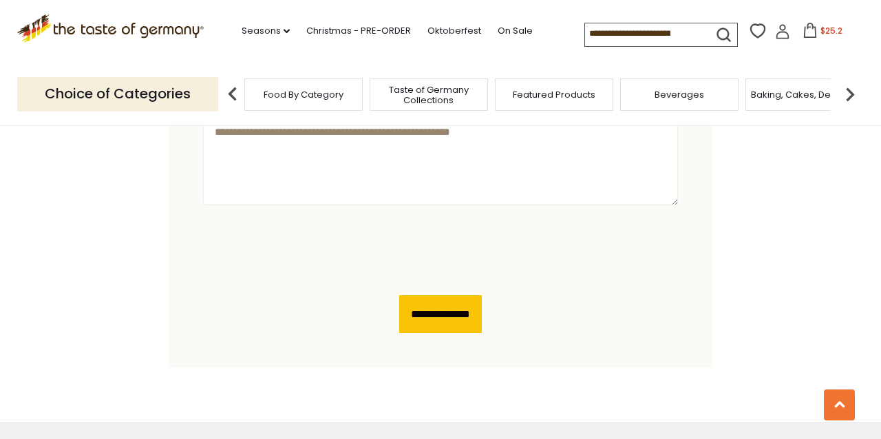
scroll to position [783, 0]
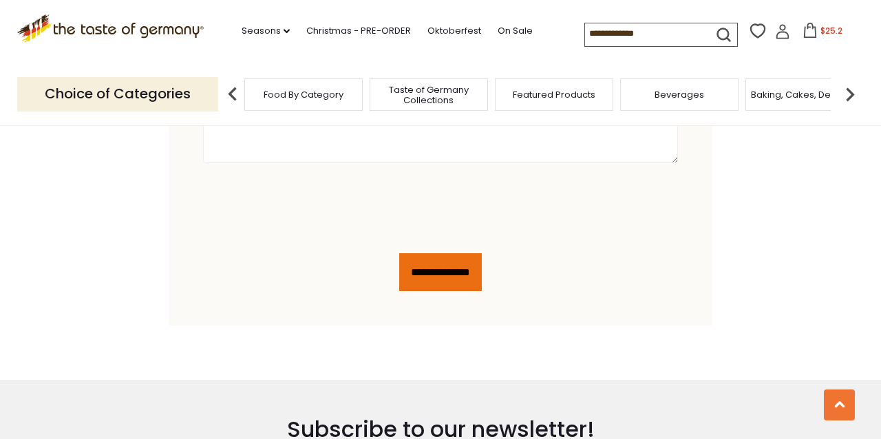
click at [459, 253] on input "**********" at bounding box center [440, 272] width 83 height 38
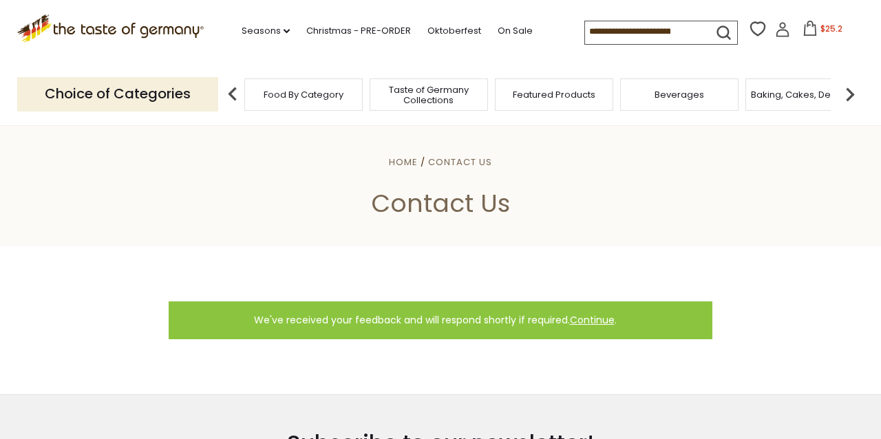
click at [810, 28] on icon at bounding box center [810, 28] width 15 height 15
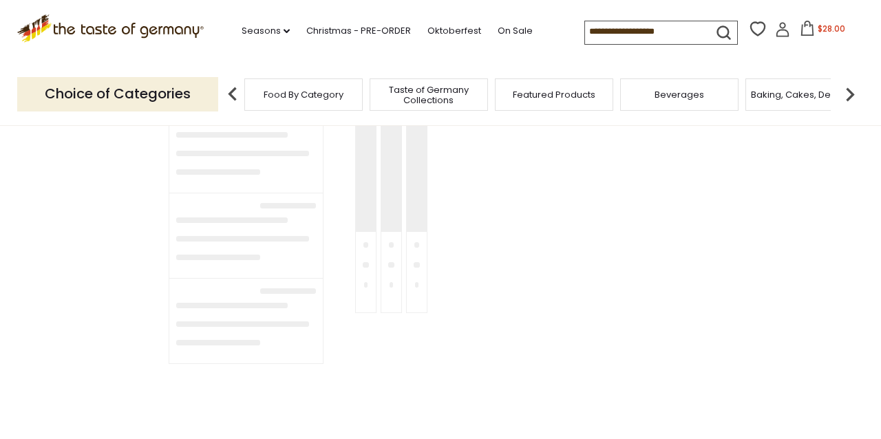
type input "**********"
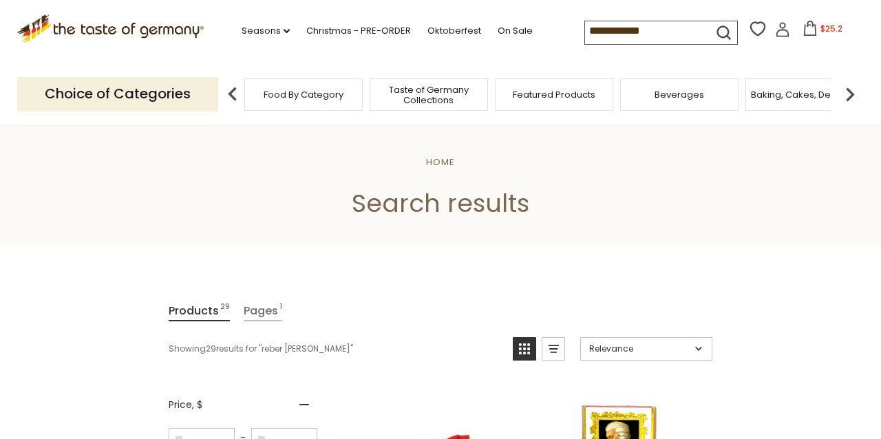
click at [808, 27] on icon at bounding box center [810, 28] width 15 height 15
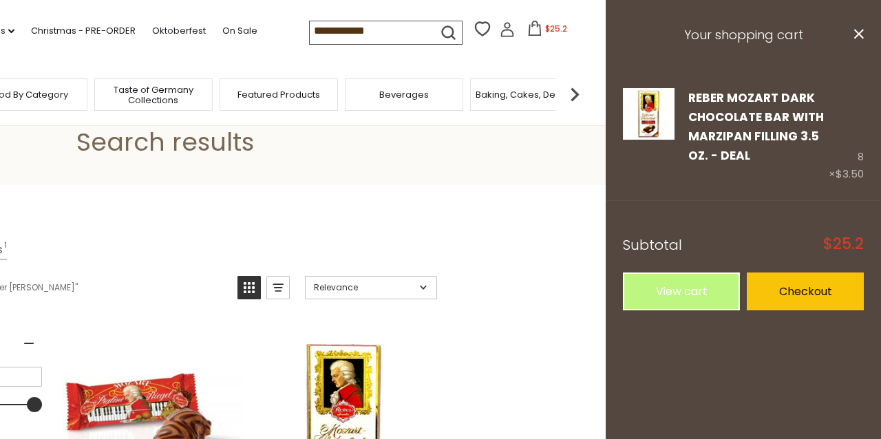
scroll to position [47, 0]
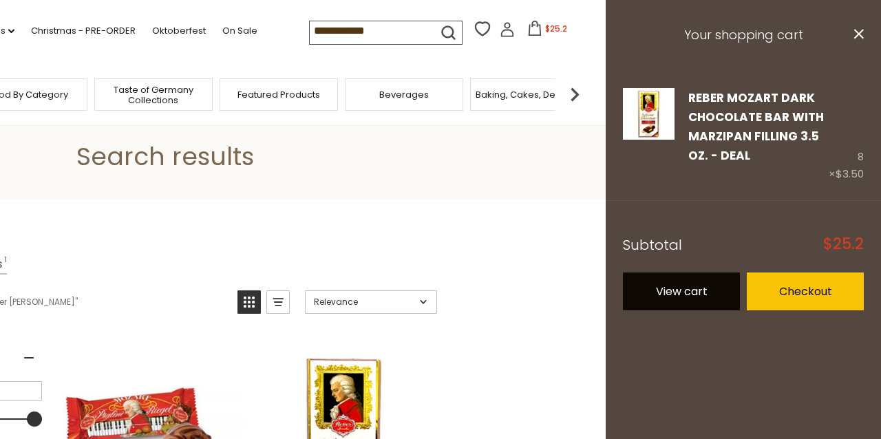
click at [665, 288] on link "View cart" at bounding box center [681, 292] width 117 height 38
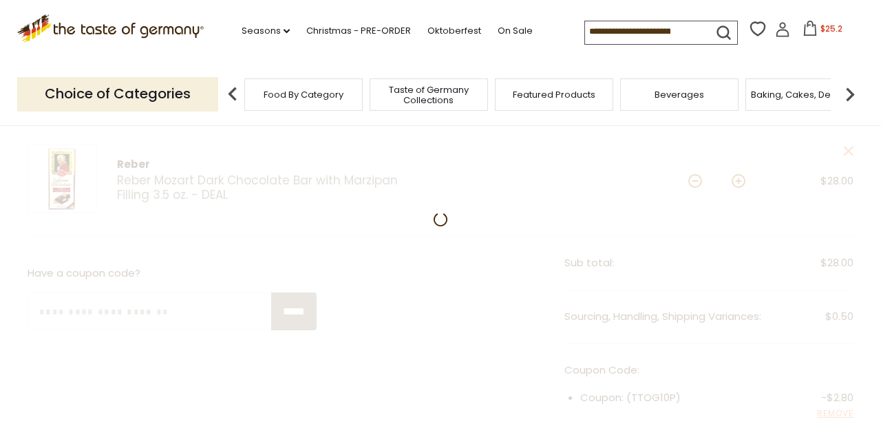
click at [739, 179] on div at bounding box center [440, 435] width 881 height 790
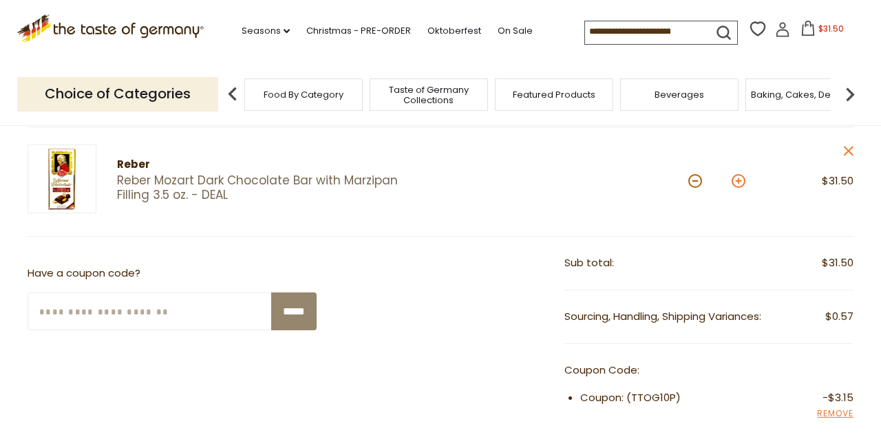
click at [739, 177] on button at bounding box center [739, 181] width 14 height 14
type input "**"
